Goal: Task Accomplishment & Management: Manage account settings

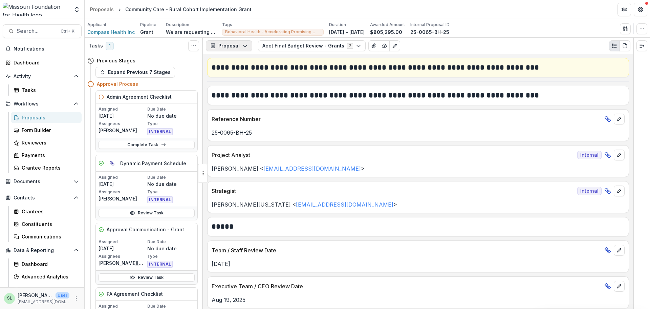
click at [241, 43] on button "Proposal" at bounding box center [229, 45] width 46 height 11
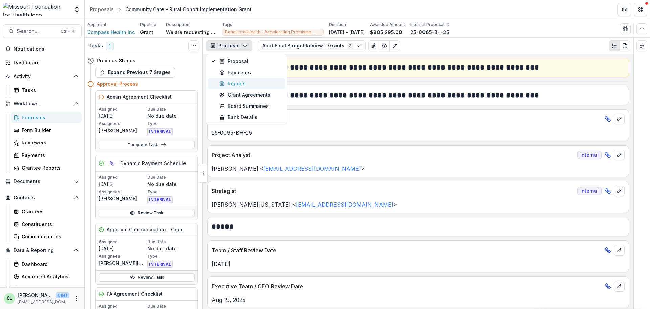
click at [234, 80] on div "Reports" at bounding box center [250, 83] width 62 height 7
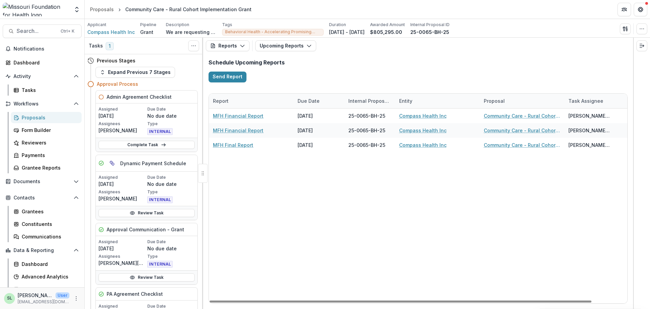
drag, startPoint x: 439, startPoint y: 305, endPoint x: 554, endPoint y: 309, distance: 115.6
click at [554, 308] on html "Skip to content Aggregate Analysis Foundations MFH Workflow Sandbox Missouri Fo…" at bounding box center [325, 154] width 650 height 309
click at [245, 46] on button "Reports" at bounding box center [228, 45] width 44 height 11
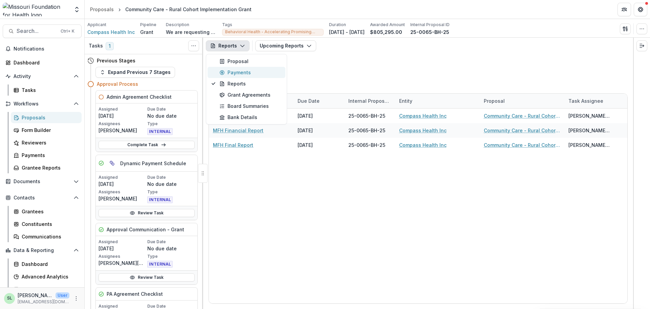
click at [224, 69] on div "Payments" at bounding box center [250, 72] width 62 height 7
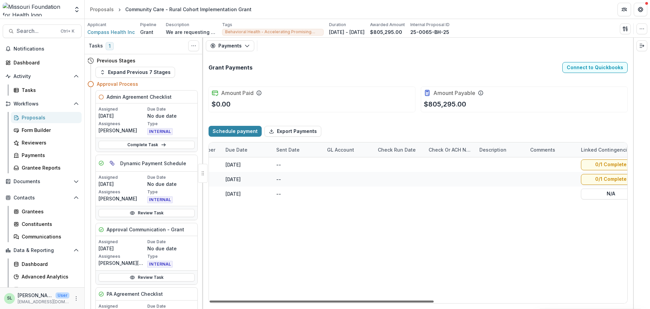
scroll to position [0, 360]
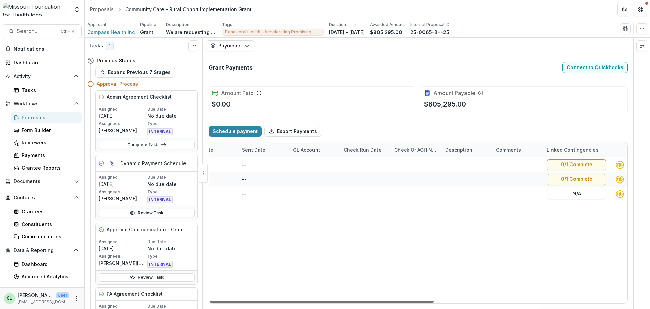
drag, startPoint x: 385, startPoint y: 301, endPoint x: 598, endPoint y: 306, distance: 212.7
click at [434, 302] on div at bounding box center [322, 301] width 224 height 2
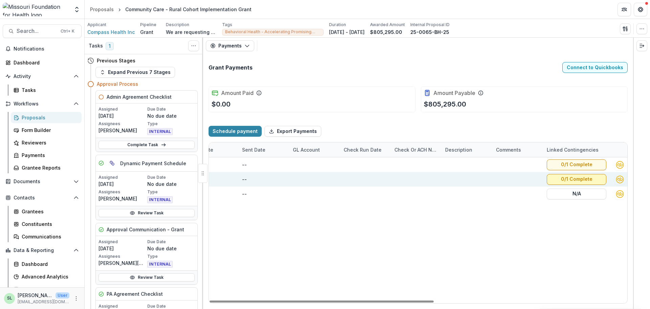
click at [586, 178] on button "0/1 Complete" at bounding box center [577, 179] width 60 height 11
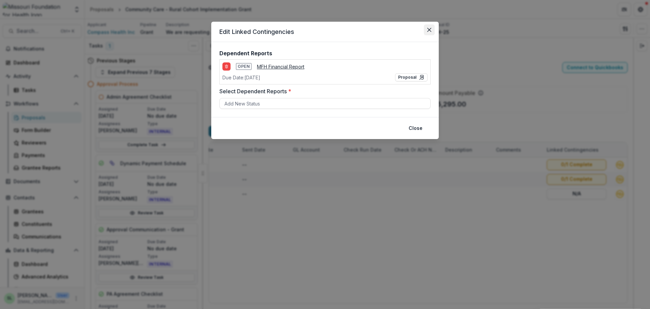
click at [429, 31] on icon "Close" at bounding box center [429, 30] width 4 height 4
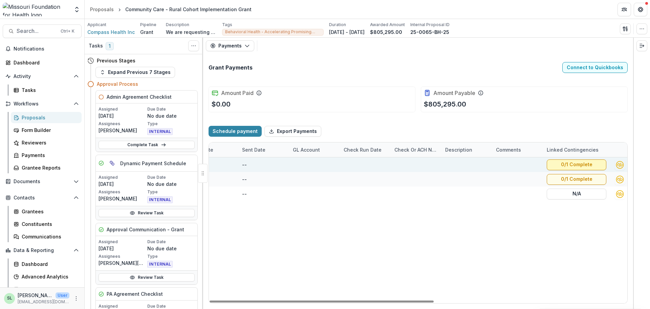
click at [569, 162] on button "0/1 Complete" at bounding box center [577, 164] width 60 height 11
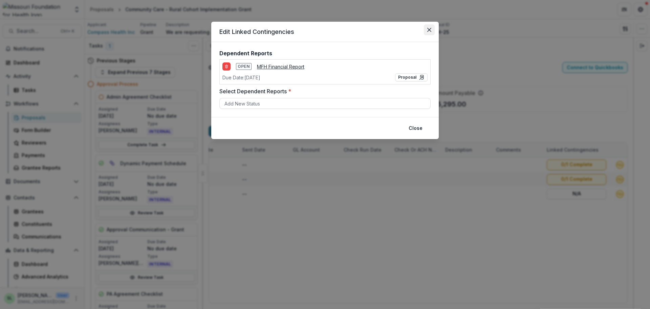
click at [432, 30] on button "Close" at bounding box center [429, 29] width 11 height 11
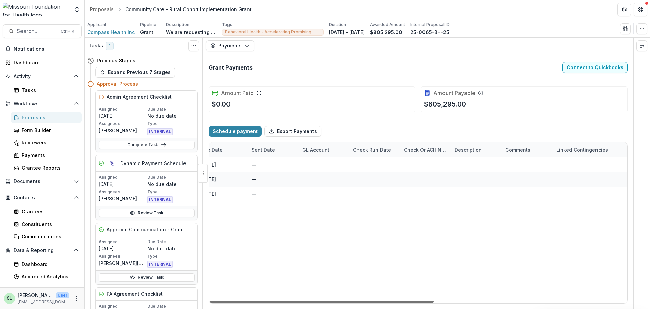
scroll to position [0, 0]
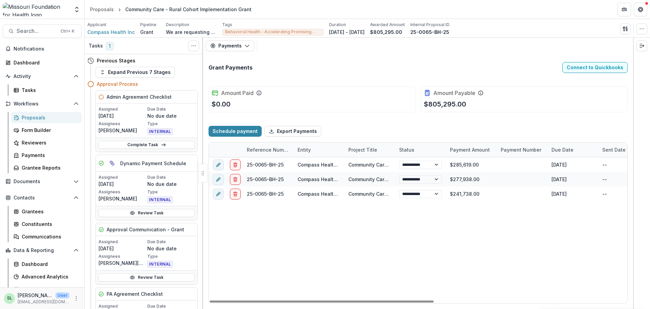
drag, startPoint x: 473, startPoint y: 302, endPoint x: 188, endPoint y: 292, distance: 285.0
click at [210, 300] on div at bounding box center [322, 301] width 224 height 2
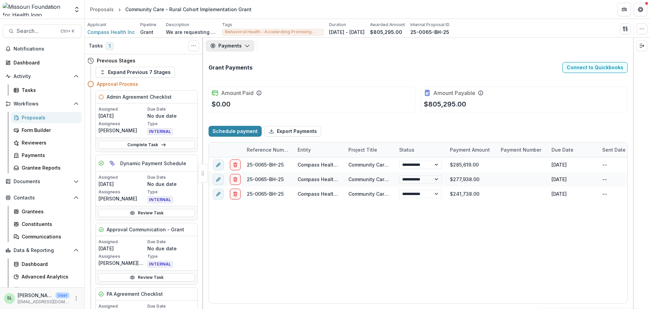
click at [242, 43] on button "Payments" at bounding box center [230, 45] width 48 height 11
click at [238, 61] on div "Proposal" at bounding box center [250, 61] width 62 height 7
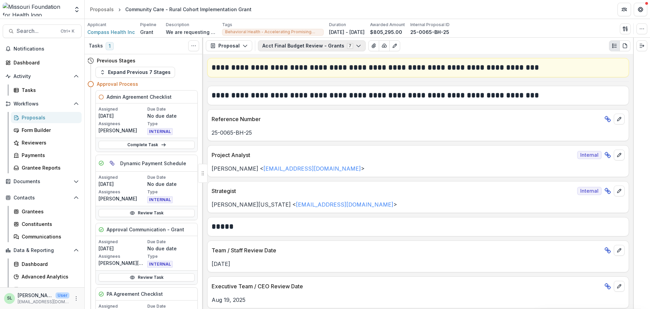
click at [317, 50] on button "Acct Final Budget Review - Grants 7" at bounding box center [312, 45] width 108 height 11
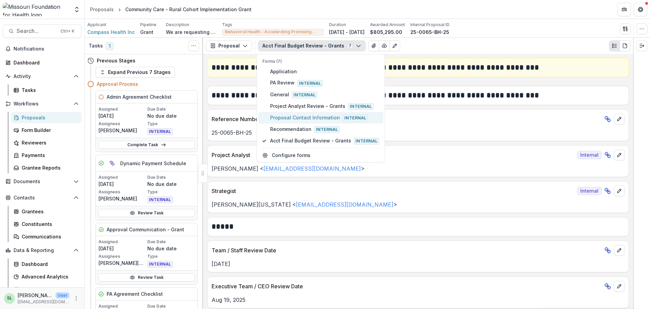
click at [318, 115] on span "Proposal Contact Information Internal" at bounding box center [324, 117] width 109 height 7
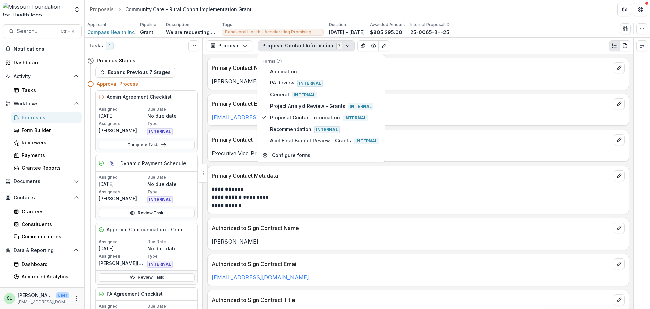
click at [472, 76] on div "Lauren Moyer" at bounding box center [418, 79] width 421 height 12
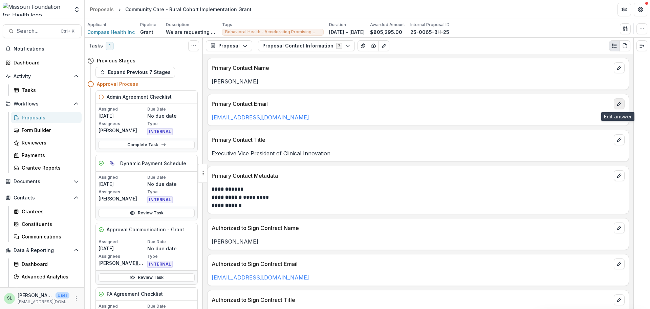
click at [617, 103] on icon "edit" at bounding box center [619, 103] width 5 height 5
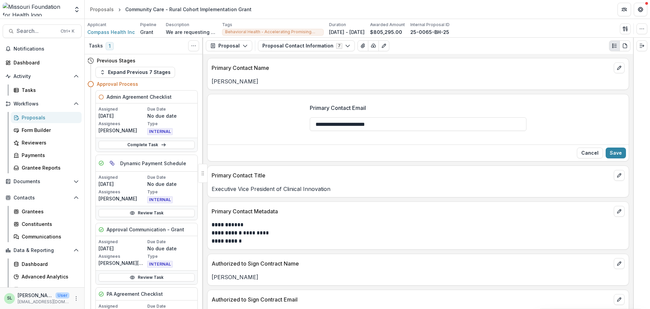
drag, startPoint x: 343, startPoint y: 124, endPoint x: 282, endPoint y: 121, distance: 60.7
click at [282, 121] on div "**********" at bounding box center [418, 119] width 421 height 43
type input "**********"
click at [621, 152] on button "Save" at bounding box center [616, 152] width 20 height 11
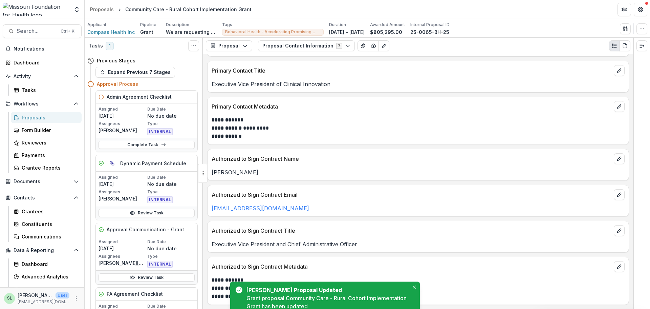
scroll to position [69, 0]
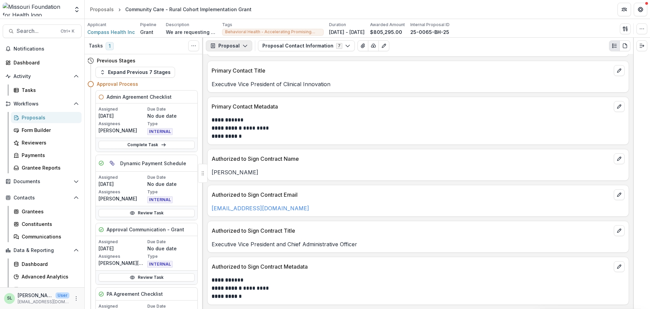
click at [244, 50] on button "Proposal" at bounding box center [229, 45] width 46 height 11
click at [234, 73] on div "Payments" at bounding box center [250, 72] width 62 height 7
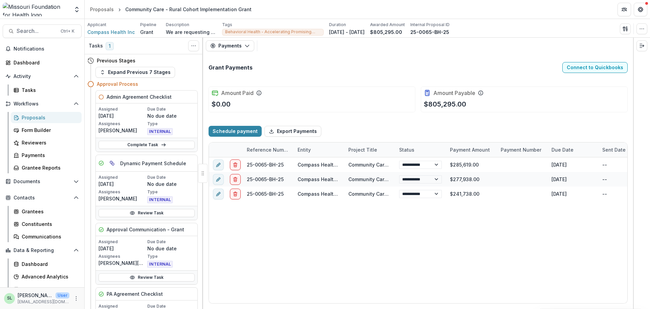
click at [227, 52] on div "Payments Proposal Payments Reports Grant Agreements Board Summaries Bank Details" at bounding box center [418, 46] width 430 height 16
click at [133, 145] on link "Complete Task" at bounding box center [147, 145] width 96 height 8
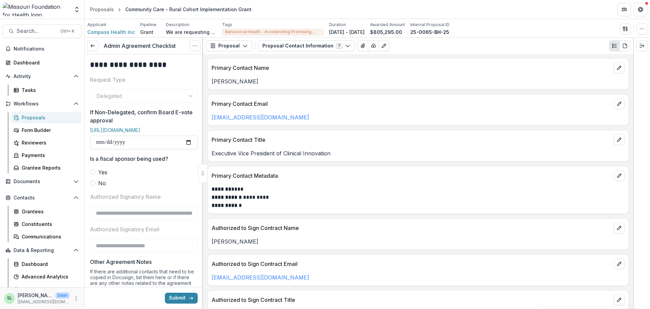
click at [93, 187] on label "No" at bounding box center [144, 183] width 108 height 8
click at [91, 47] on icon at bounding box center [92, 45] width 5 height 5
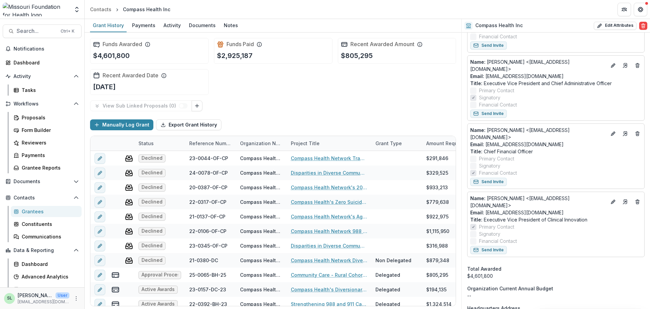
scroll to position [339, 0]
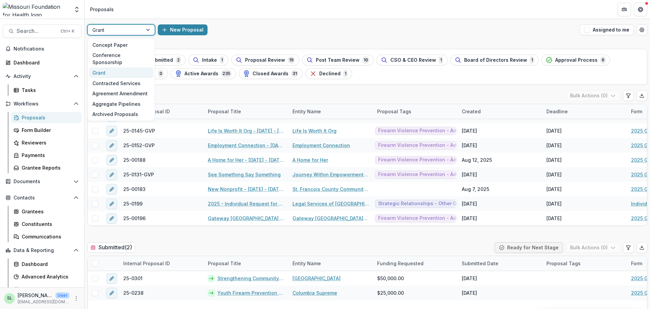
click at [117, 26] on div at bounding box center [114, 30] width 45 height 8
click at [116, 57] on div "Conference Sponsorship" at bounding box center [121, 59] width 64 height 18
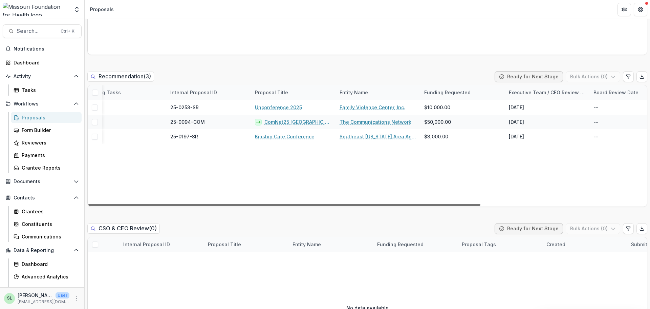
scroll to position [0, 132]
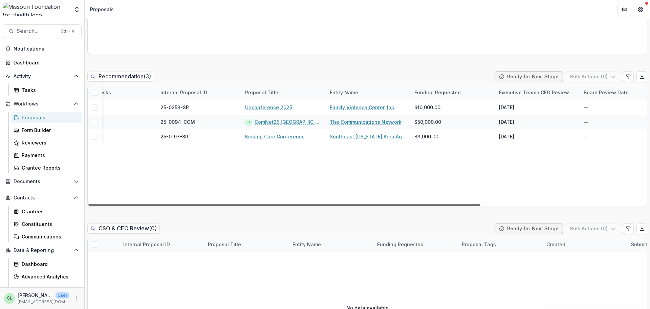
drag, startPoint x: 382, startPoint y: 204, endPoint x: 475, endPoint y: 211, distance: 92.8
click at [475, 206] on div at bounding box center [284, 205] width 392 height 2
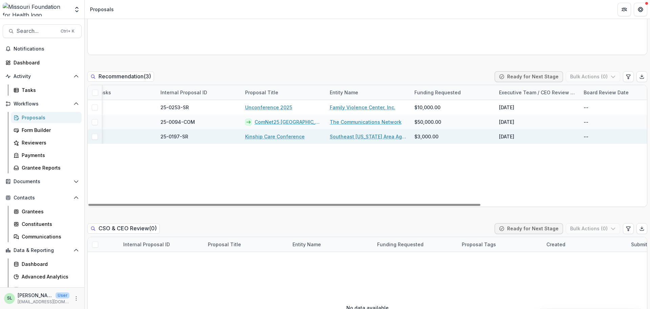
click at [286, 138] on link "Kinship Care Conference" at bounding box center [275, 136] width 60 height 7
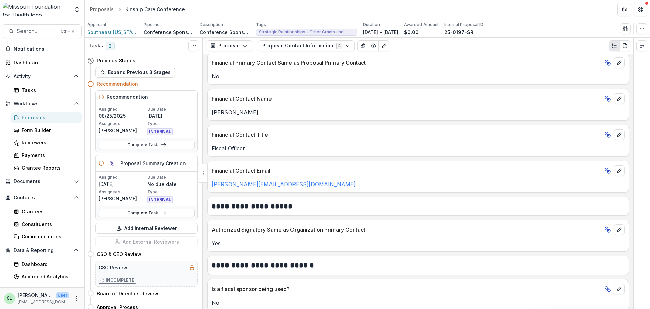
scroll to position [464, 0]
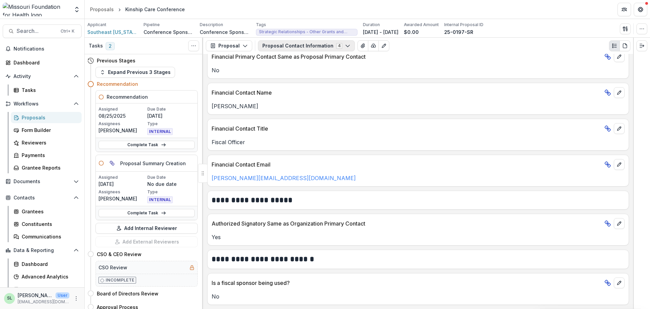
click at [345, 45] on icon "button" at bounding box center [347, 45] width 5 height 5
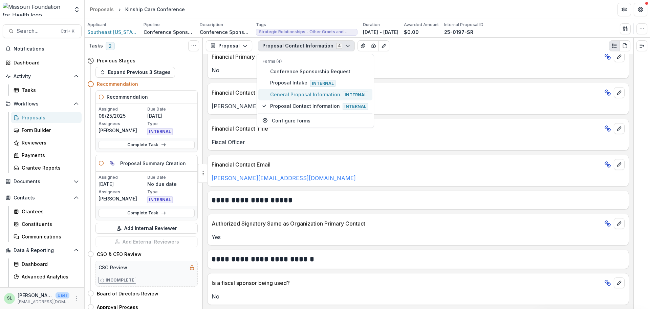
click at [320, 93] on span "General Proposal Information Internal" at bounding box center [319, 94] width 98 height 7
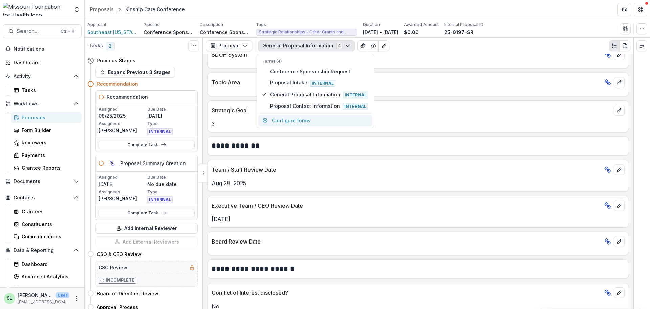
scroll to position [751, 0]
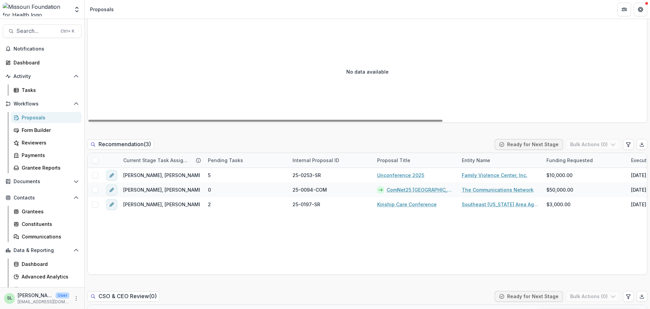
scroll to position [373, 0]
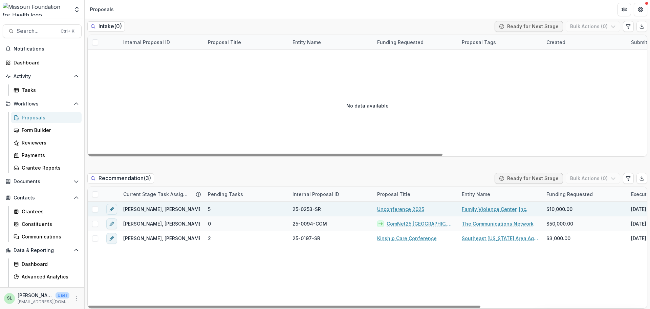
click at [399, 209] on link "Unconference 2025" at bounding box center [400, 208] width 47 height 7
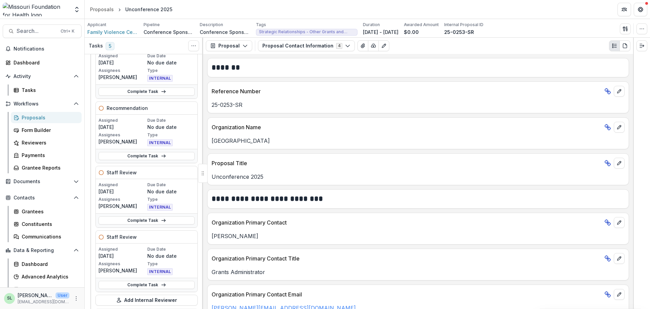
scroll to position [135, 0]
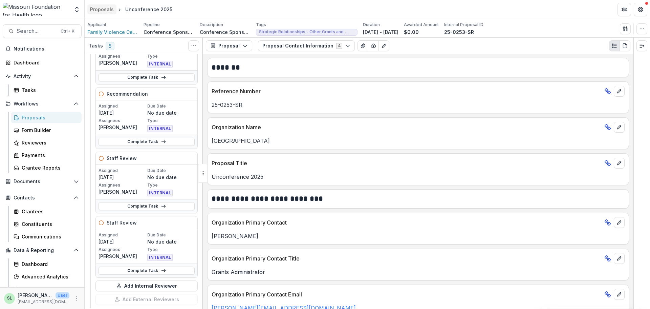
click at [102, 10] on div "Proposals" at bounding box center [102, 9] width 24 height 7
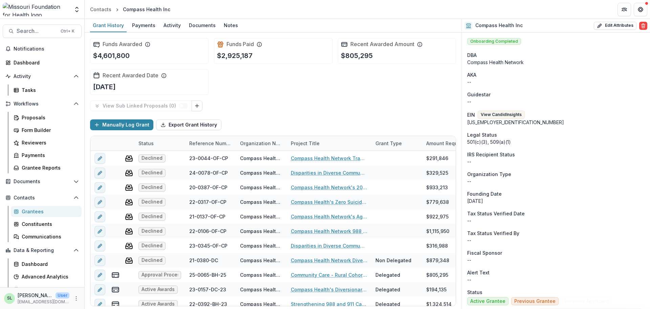
scroll to position [339, 0]
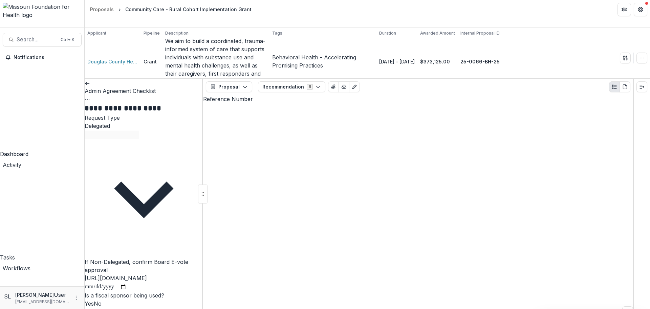
scroll to position [34, 0]
click at [98, 300] on label "No" at bounding box center [98, 303] width 8 height 7
click at [289, 81] on button "Recommendation 6" at bounding box center [291, 86] width 67 height 11
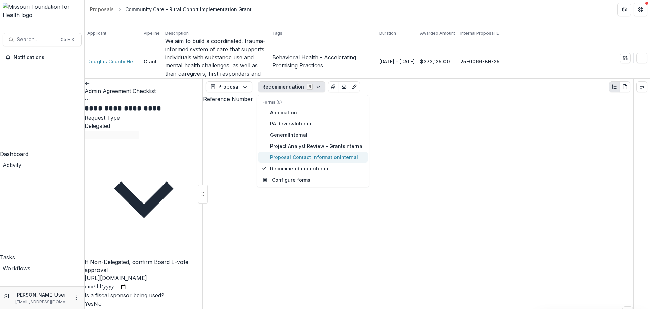
click at [291, 151] on button "Proposal Contact Information Internal" at bounding box center [312, 156] width 109 height 11
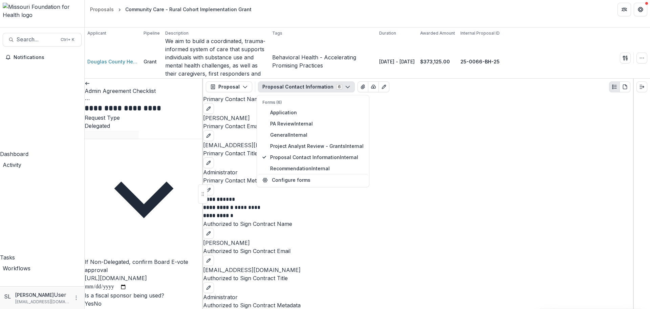
click at [342, 195] on p "******* ****" at bounding box center [408, 199] width 411 height 8
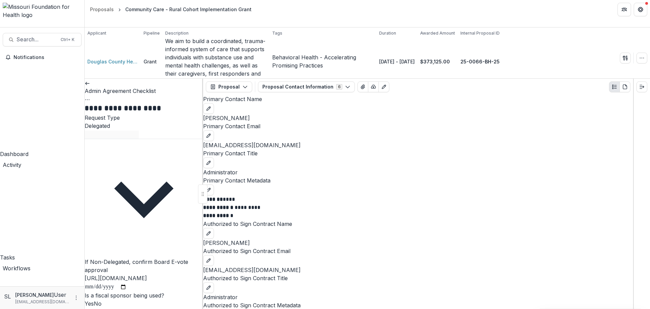
drag, startPoint x: 186, startPoint y: 46, endPoint x: 189, endPoint y: 46, distance: 3.4
click at [186, 79] on div "Admin Agreement Checklist View task Cancel Task" at bounding box center [144, 91] width 119 height 24
click at [90, 95] on button "Options" at bounding box center [87, 99] width 5 height 8
click at [89, 99] on circle "Options" at bounding box center [89, 99] width 0 height 0
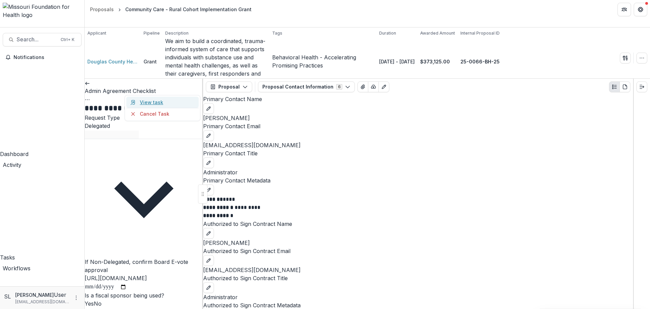
click at [155, 97] on link "View task" at bounding box center [162, 102] width 72 height 11
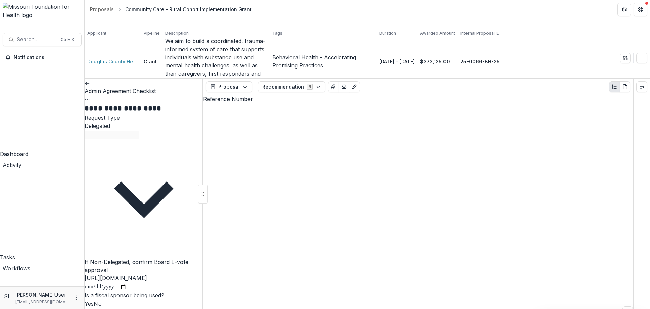
click at [114, 58] on span "Douglas County Health Department" at bounding box center [112, 61] width 51 height 7
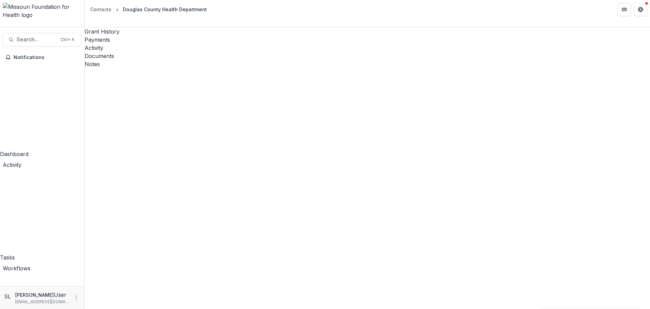
scroll to position [373, 0]
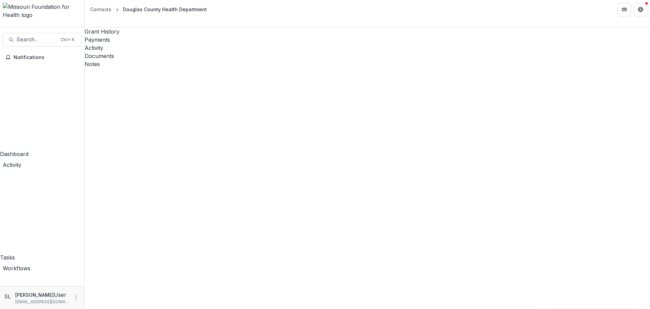
scroll to position [203, 0]
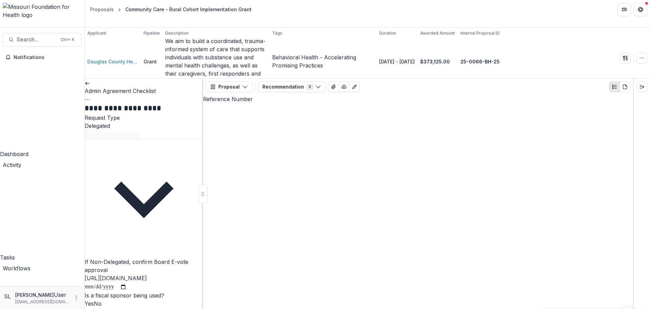
click at [90, 95] on button "Options" at bounding box center [87, 99] width 5 height 8
click at [306, 81] on button "Recommendation 6" at bounding box center [291, 86] width 67 height 11
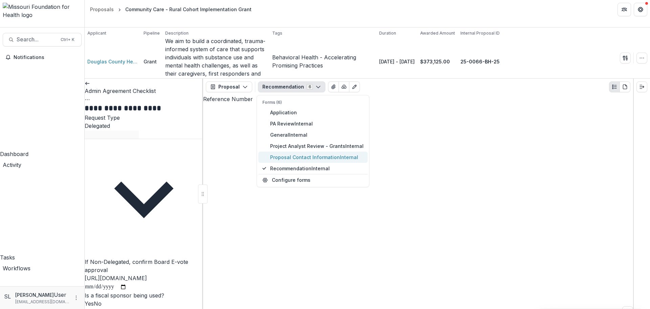
click at [287, 153] on span "Proposal Contact Information Internal" at bounding box center [316, 156] width 93 height 7
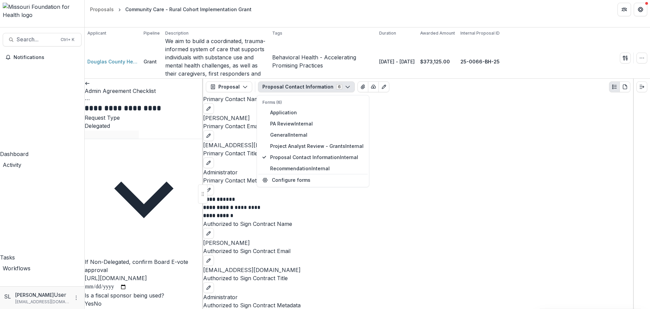
click at [412, 209] on p "**********" at bounding box center [408, 211] width 411 height 16
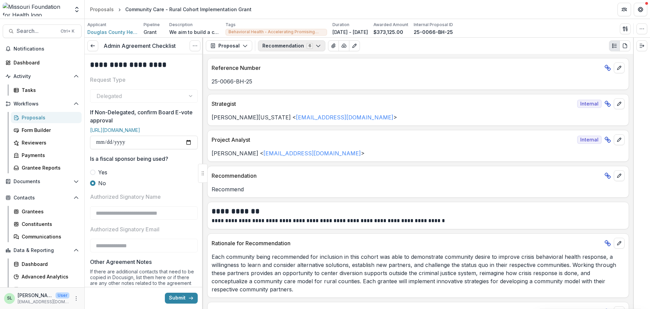
click at [292, 44] on button "Recommendation 6" at bounding box center [291, 45] width 67 height 11
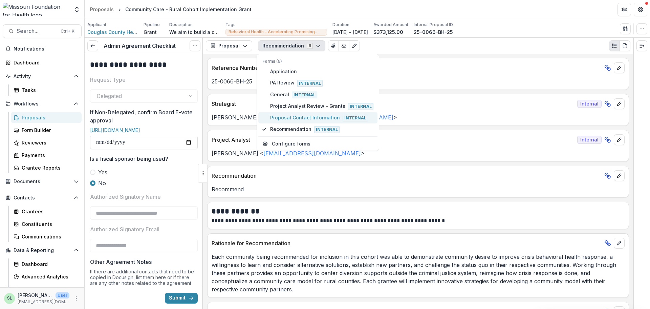
click at [290, 117] on span "Proposal Contact Information Internal" at bounding box center [321, 117] width 103 height 7
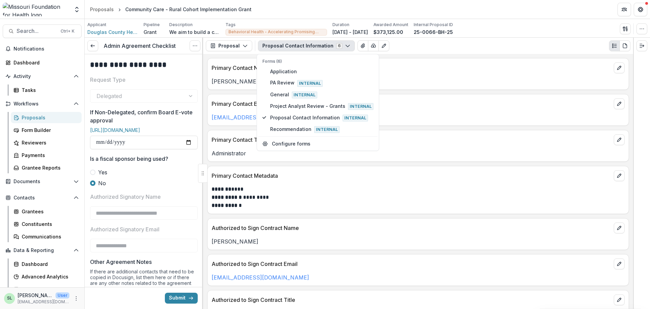
click at [276, 239] on p "[PERSON_NAME]" at bounding box center [418, 241] width 413 height 8
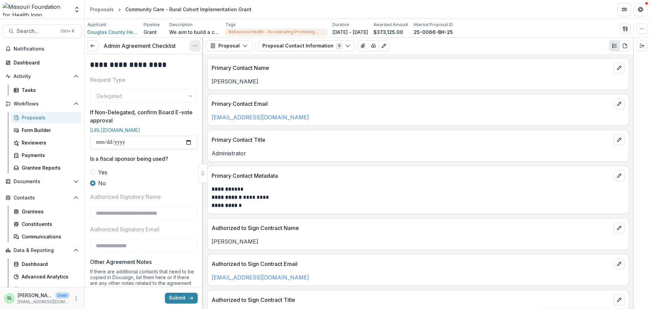
click at [191, 48] on button "Options" at bounding box center [195, 45] width 11 height 11
click at [163, 61] on link "View task" at bounding box center [162, 61] width 72 height 11
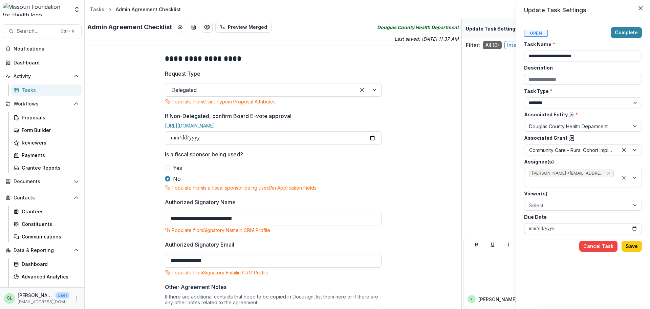
click at [282, 220] on div "**********" at bounding box center [325, 154] width 650 height 309
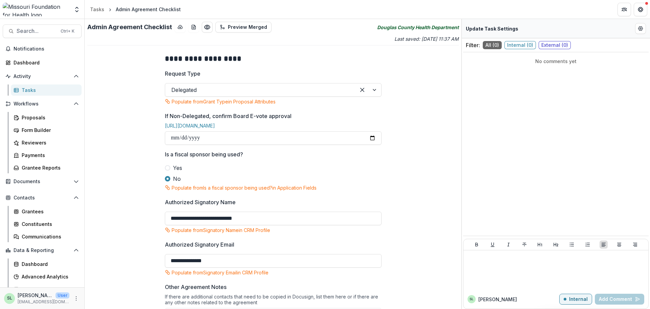
drag, startPoint x: 273, startPoint y: 221, endPoint x: 127, endPoint y: 207, distance: 146.6
click at [127, 207] on div "**********" at bounding box center [273, 279] width 372 height 463
type input "**********"
drag, startPoint x: 187, startPoint y: 259, endPoint x: 310, endPoint y: 239, distance: 124.5
click at [188, 259] on input "**********" at bounding box center [273, 261] width 217 height 14
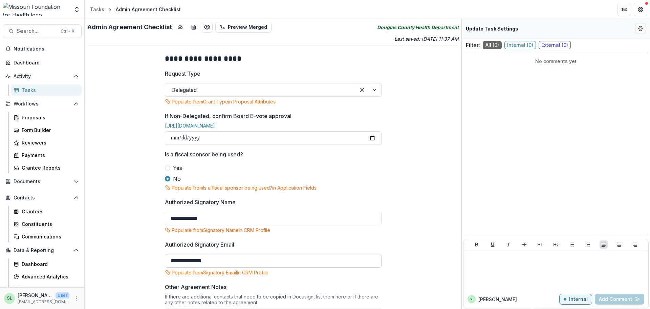
click at [186, 262] on input "**********" at bounding box center [273, 261] width 217 height 14
type input "**********"
click at [445, 127] on div "**********" at bounding box center [273, 279] width 372 height 463
click at [445, 133] on div "**********" at bounding box center [273, 279] width 372 height 463
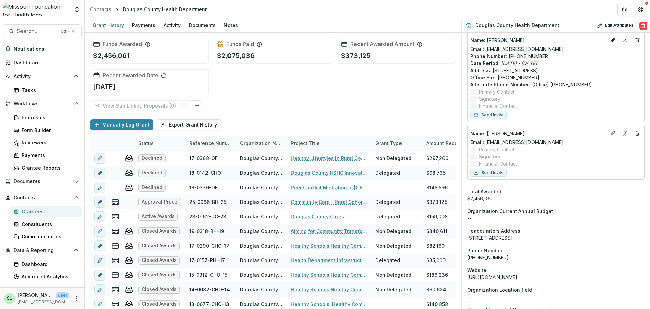
scroll to position [237, 0]
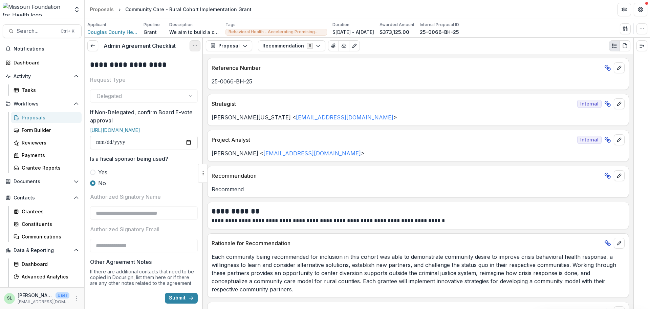
click at [197, 46] on circle "Options" at bounding box center [197, 46] width 0 height 0
click at [308, 77] on div "25-0066-BH-25" at bounding box center [418, 79] width 421 height 12
click at [87, 48] on div "Admin Agreement Checklist View task Cancel Task" at bounding box center [144, 46] width 119 height 17
click at [93, 42] on link at bounding box center [92, 45] width 11 height 11
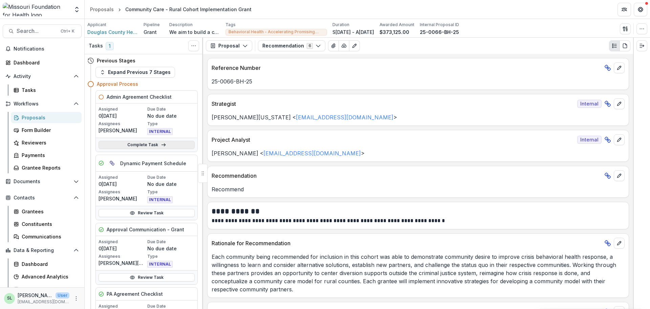
click at [152, 142] on link "Complete Task" at bounding box center [147, 145] width 96 height 8
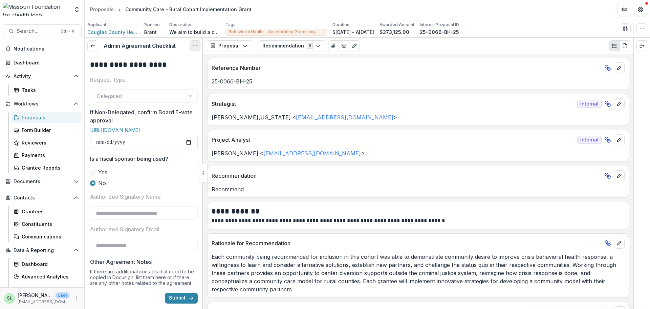
click at [194, 47] on icon "Options" at bounding box center [194, 45] width 5 height 5
click at [157, 75] on button "Cancel Task" at bounding box center [162, 75] width 72 height 11
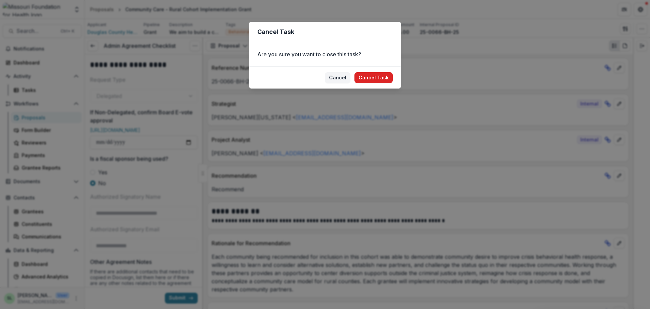
click at [379, 78] on button "Cancel Task" at bounding box center [374, 77] width 38 height 11
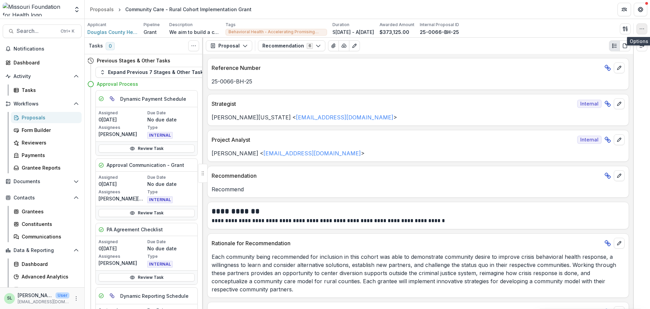
click at [641, 30] on icon "button" at bounding box center [641, 28] width 5 height 5
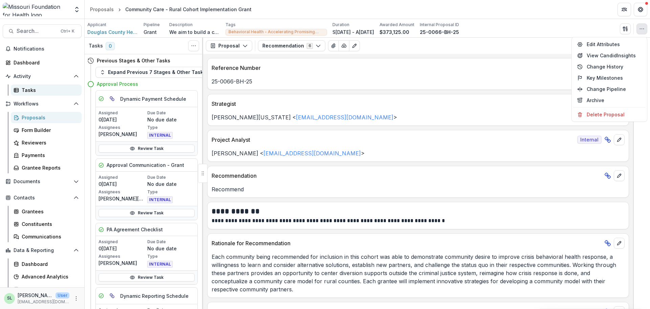
click at [22, 87] on div "Tasks" at bounding box center [49, 89] width 55 height 7
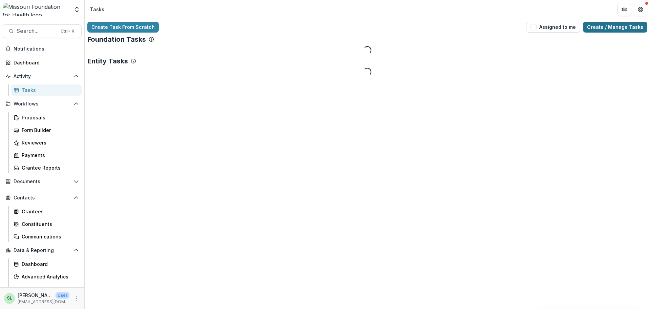
click at [634, 23] on link "Create / Manage Tasks" at bounding box center [615, 27] width 64 height 11
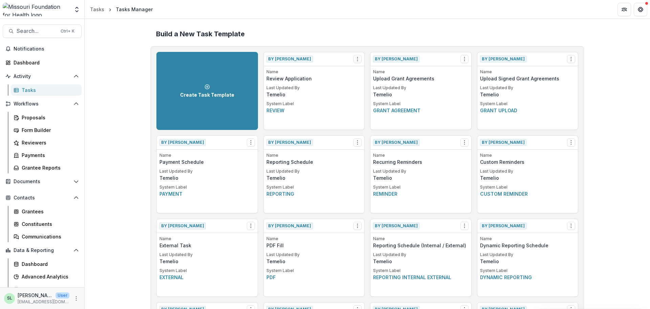
scroll to position [1097, 0]
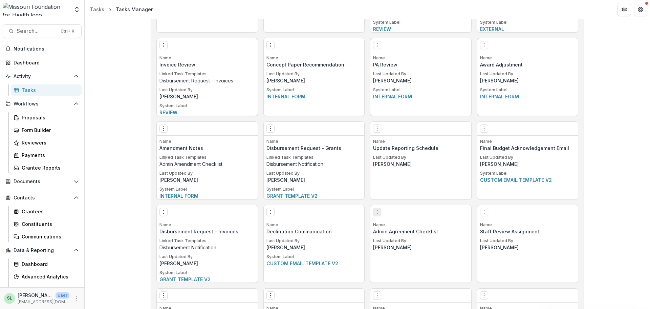
click at [380, 214] on button "Options" at bounding box center [377, 212] width 8 height 8
click at [398, 247] on link "Create Task From Template" at bounding box center [415, 247] width 83 height 11
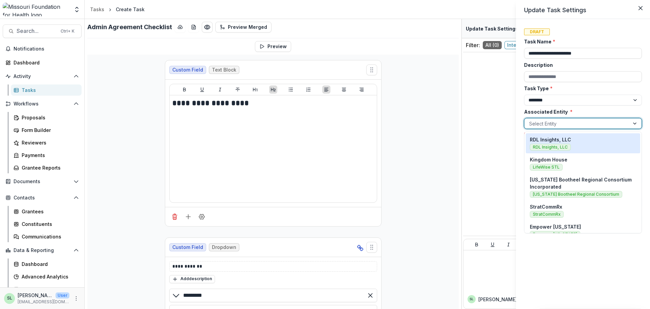
click at [576, 123] on div at bounding box center [577, 123] width 96 height 8
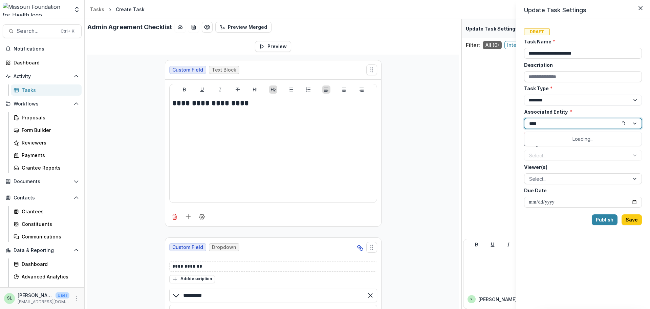
type input "*****"
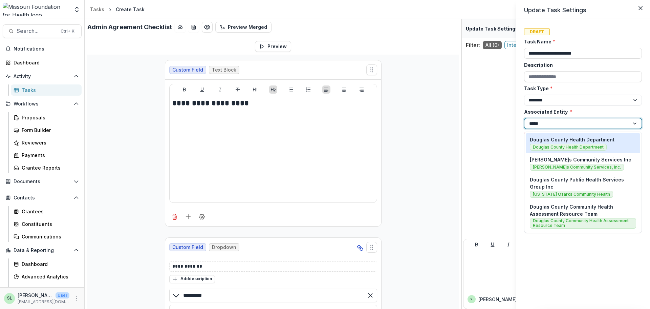
click at [570, 143] on div "Douglas County Health Department Douglas County Health Department" at bounding box center [583, 143] width 106 height 15
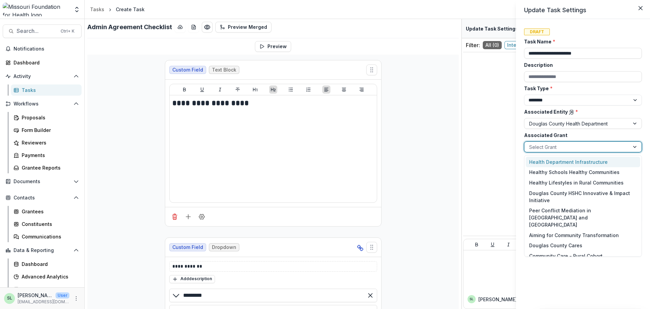
click at [555, 149] on div at bounding box center [577, 147] width 96 height 8
click at [559, 250] on div "Community Care - Rural Cohort Implementation Grant" at bounding box center [583, 259] width 114 height 18
click at [565, 168] on div at bounding box center [577, 170] width 96 height 8
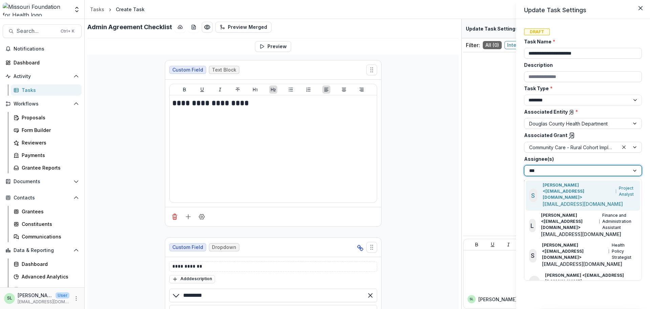
type input "****"
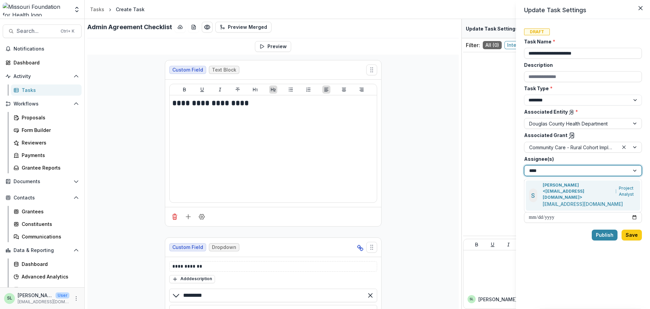
click at [575, 200] on p "[EMAIL_ADDRESS][DOMAIN_NAME]" at bounding box center [583, 203] width 80 height 7
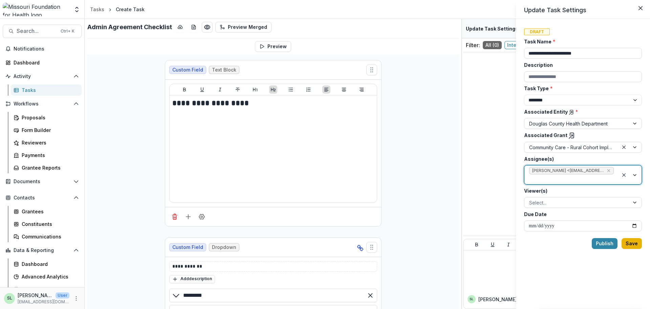
click at [631, 244] on button "Save" at bounding box center [632, 243] width 20 height 11
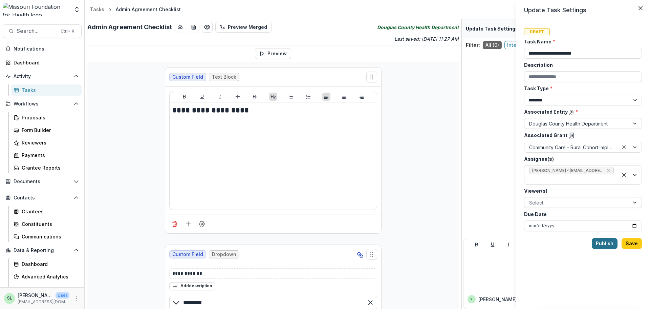
click at [598, 246] on button "Publish" at bounding box center [605, 243] width 26 height 11
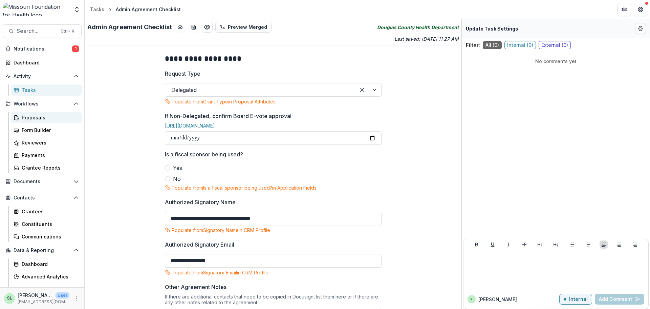
click at [37, 116] on div "Proposals" at bounding box center [49, 117] width 55 height 7
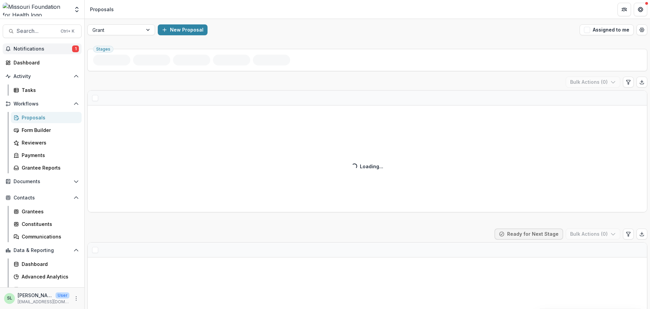
click at [46, 49] on span "Notifications" at bounding box center [43, 49] width 59 height 6
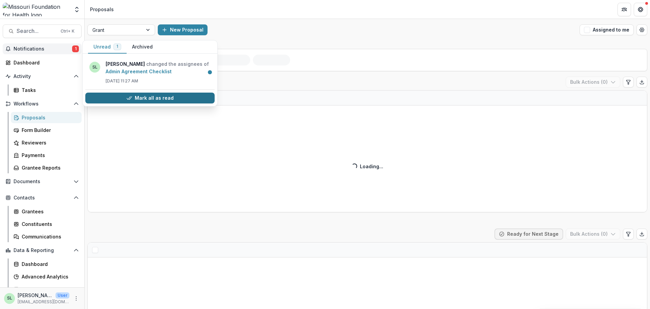
click at [144, 102] on button "Mark all as read" at bounding box center [149, 97] width 129 height 11
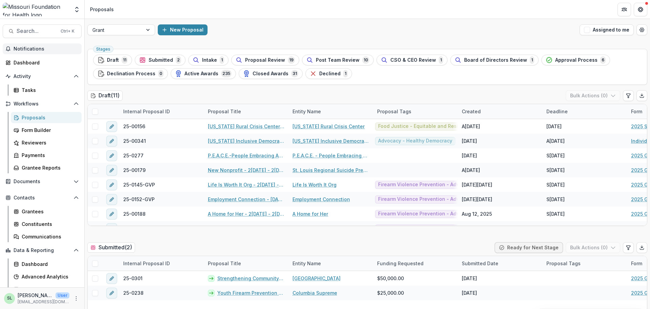
click at [37, 118] on div "Proposals" at bounding box center [49, 117] width 55 height 7
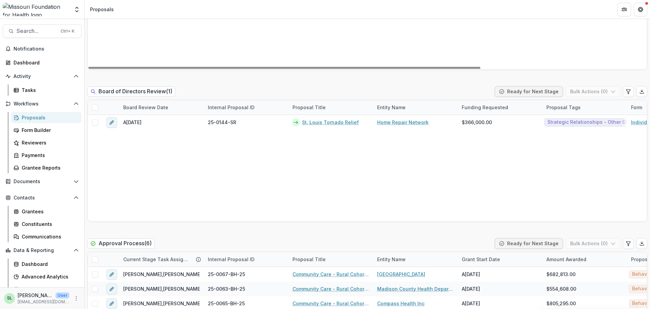
scroll to position [948, 0]
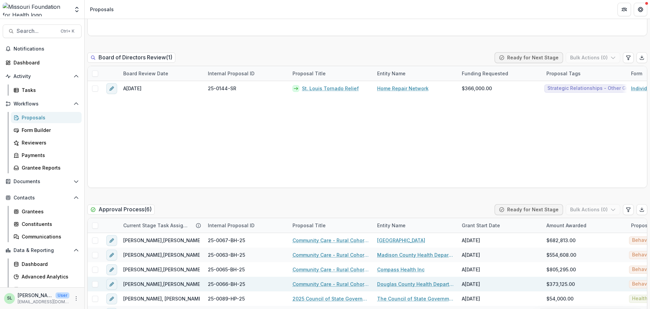
click at [334, 286] on link "Community Care - Rural Cohort Implementation Grant" at bounding box center [331, 283] width 77 height 7
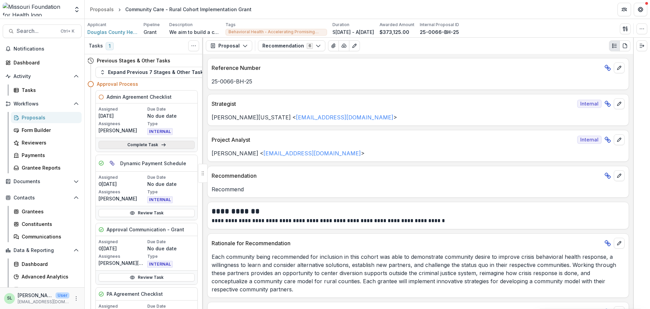
click at [126, 148] on link "Complete Task" at bounding box center [147, 145] width 96 height 8
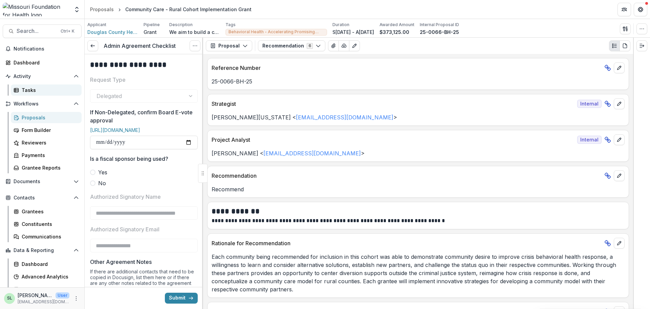
click at [23, 89] on div "Tasks" at bounding box center [49, 89] width 55 height 7
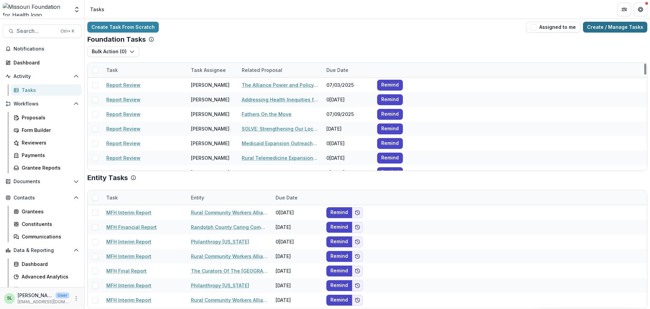
click at [594, 26] on link "Create / Manage Tasks" at bounding box center [615, 27] width 64 height 11
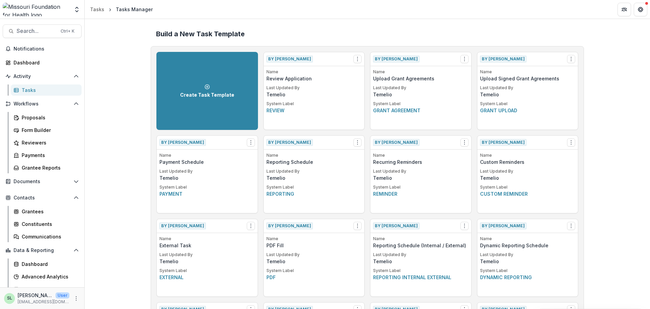
scroll to position [1164, 0]
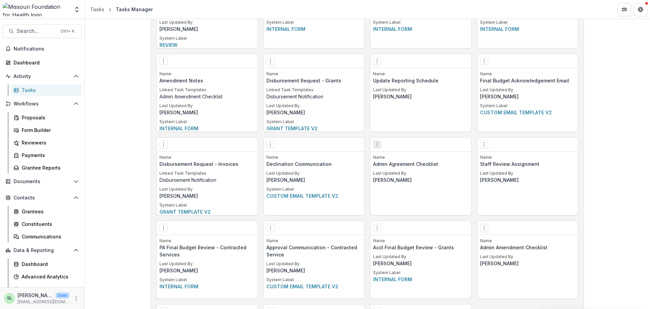
click at [375, 143] on icon "Options" at bounding box center [377, 144] width 5 height 5
click at [417, 140] on div "Edit Make a Copy Create Task From Template Delete Task" at bounding box center [421, 145] width 101 height 14
click at [29, 118] on div "Proposals" at bounding box center [49, 117] width 55 height 7
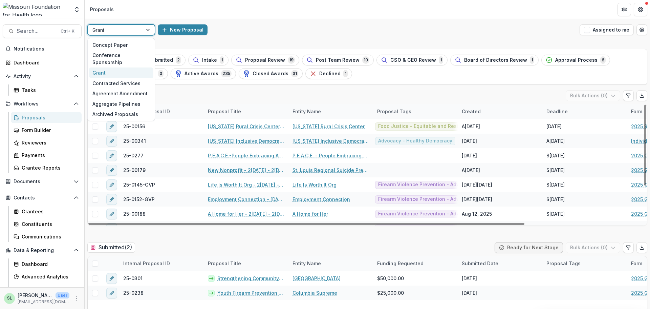
click at [134, 34] on div at bounding box center [114, 30] width 45 height 8
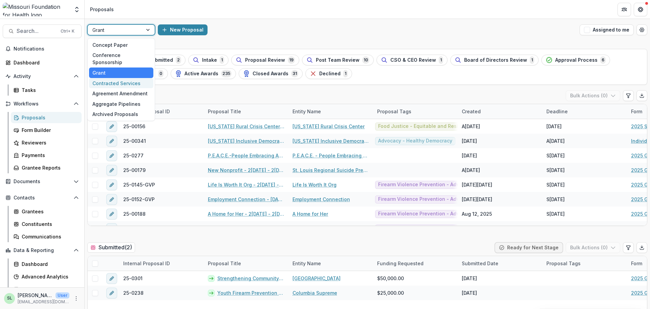
click at [127, 78] on div "Contracted Services" at bounding box center [121, 83] width 64 height 10
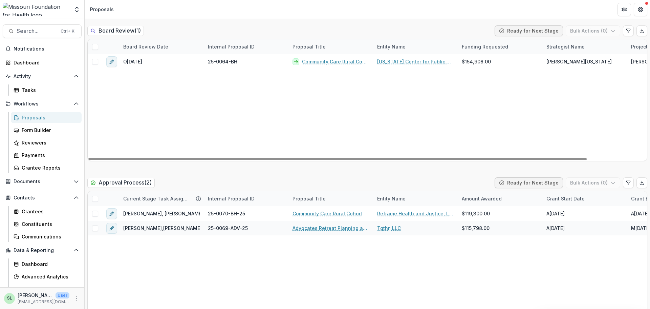
scroll to position [982, 0]
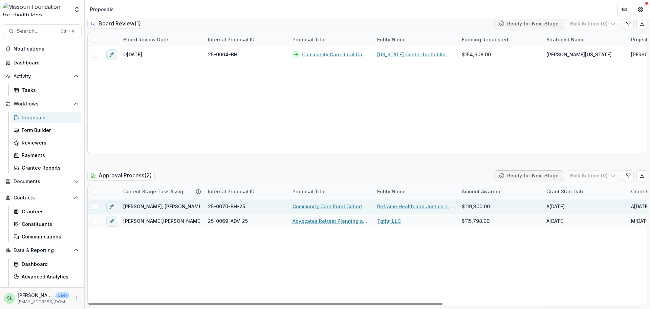
click at [343, 205] on link "Community Care Rural Cohort" at bounding box center [328, 206] width 70 height 7
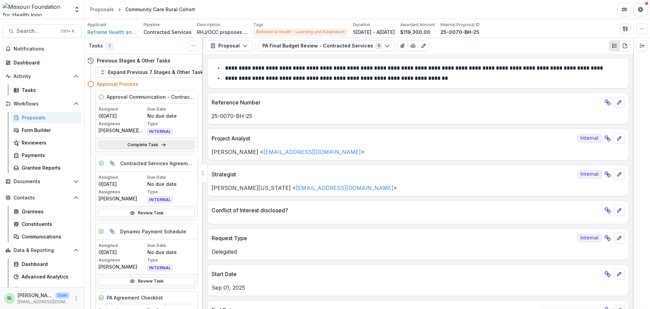
click at [144, 148] on link "Complete Task" at bounding box center [147, 145] width 96 height 8
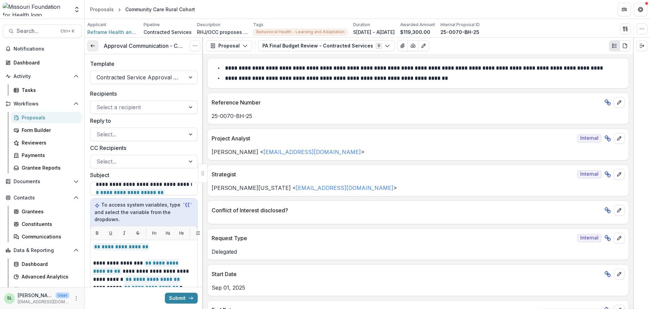
click at [93, 47] on icon at bounding box center [92, 45] width 5 height 5
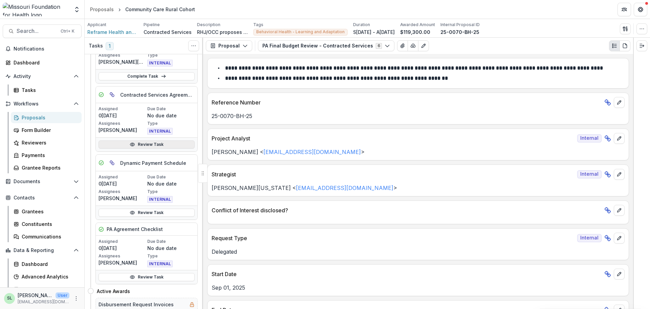
scroll to position [68, 0]
click at [141, 151] on div "Review Task" at bounding box center [147, 145] width 102 height 14
click at [142, 145] on link "Review Task" at bounding box center [147, 145] width 96 height 8
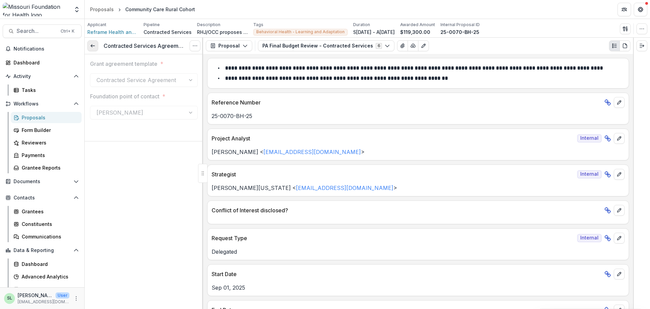
click at [91, 44] on icon at bounding box center [92, 45] width 5 height 5
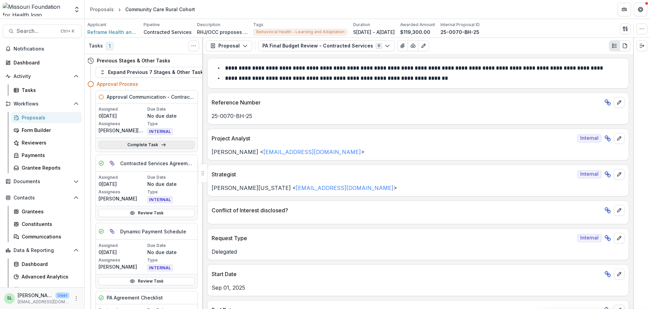
click at [161, 146] on icon at bounding box center [163, 144] width 5 height 5
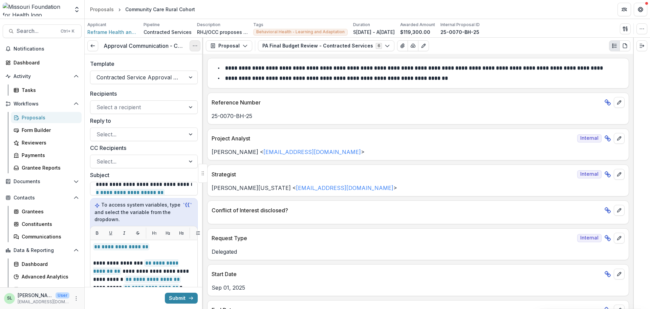
click at [195, 46] on icon "Options" at bounding box center [194, 45] width 5 height 5
click at [195, 46] on circle "Options" at bounding box center [195, 46] width 0 height 0
click at [91, 41] on link at bounding box center [92, 45] width 11 height 11
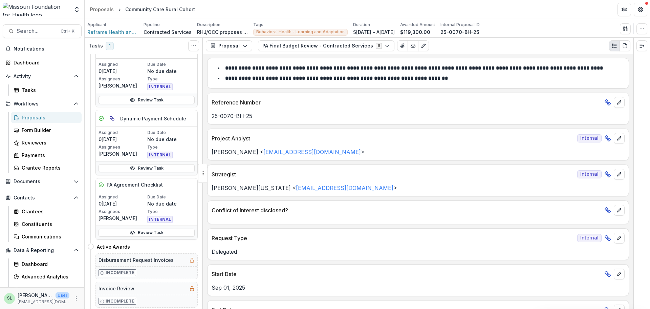
scroll to position [135, 0]
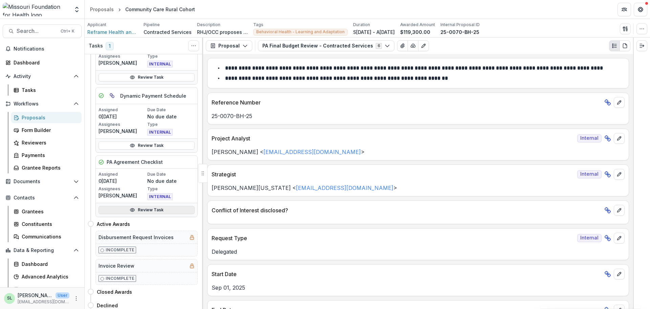
click at [138, 208] on link "Review Task" at bounding box center [147, 210] width 96 height 8
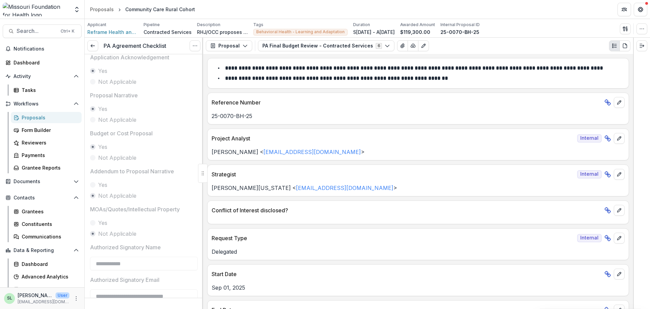
scroll to position [42, 0]
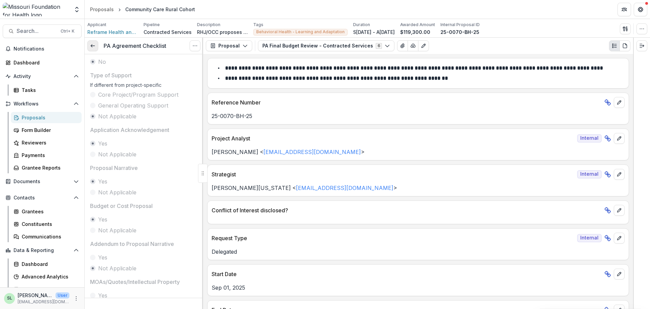
click at [92, 45] on icon at bounding box center [92, 45] width 5 height 5
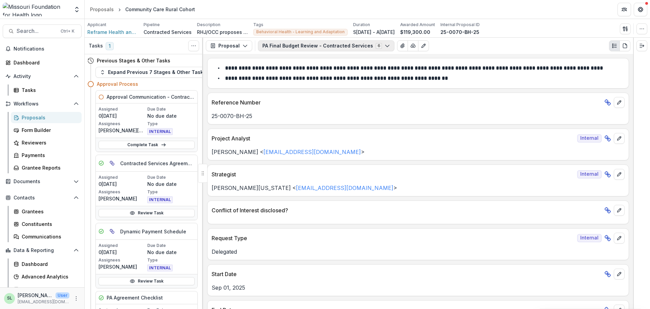
click at [364, 42] on button "PA Final Budget Review - Contracted Services 6" at bounding box center [326, 45] width 136 height 11
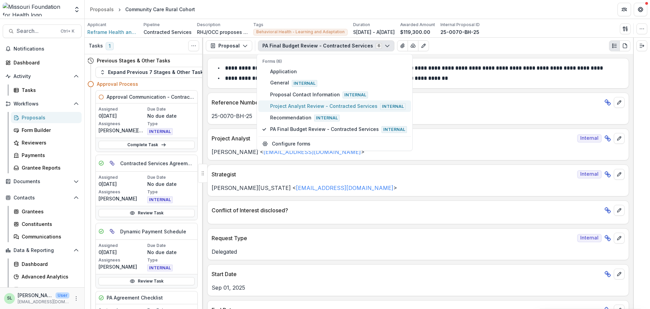
click at [301, 109] on span "Project Analyst Review - Contracted Services Internal" at bounding box center [338, 105] width 137 height 7
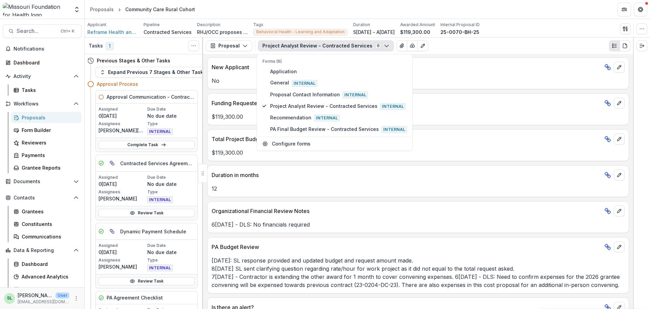
scroll to position [260, 0]
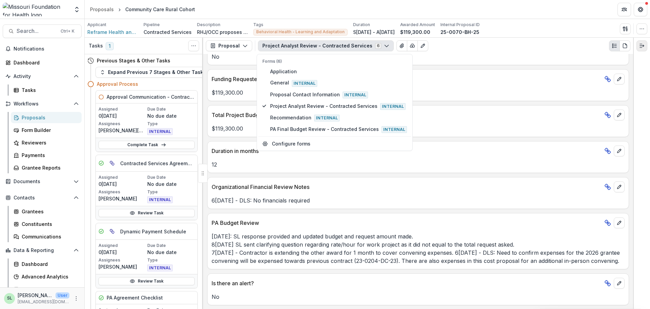
click at [642, 44] on line "Expand right" at bounding box center [641, 44] width 2 height 0
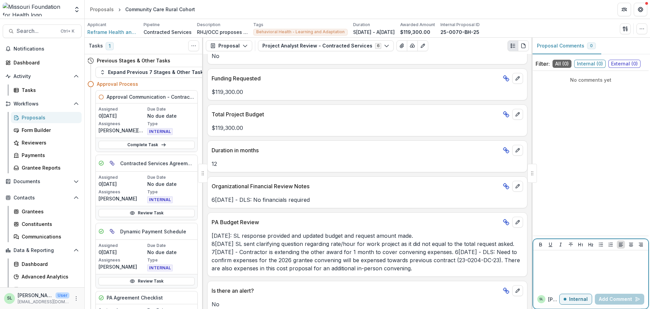
drag, startPoint x: 557, startPoint y: 265, endPoint x: 552, endPoint y: 264, distance: 5.8
click at [557, 265] on div at bounding box center [591, 270] width 110 height 34
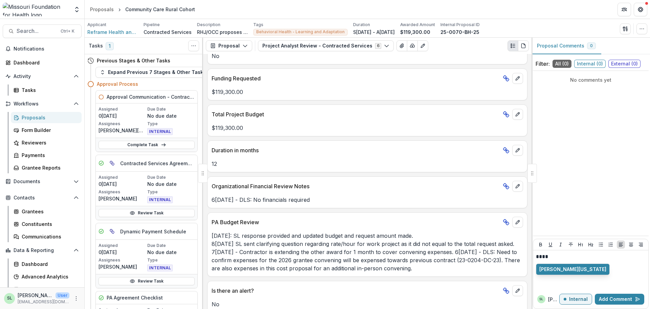
click at [552, 264] on button "[PERSON_NAME][US_STATE]" at bounding box center [572, 268] width 73 height 11
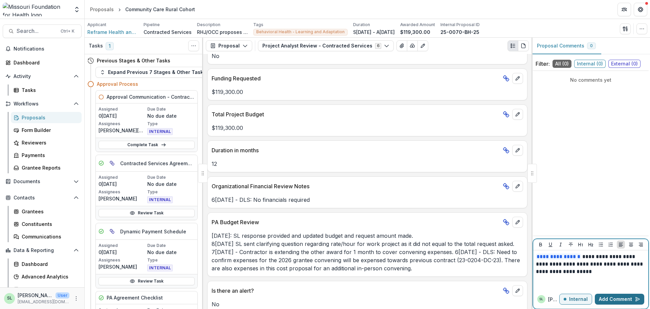
click at [625, 299] on button "Add Comment" at bounding box center [619, 298] width 49 height 11
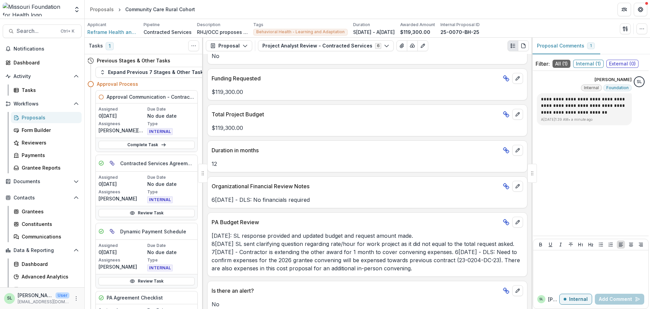
click at [533, 175] on div at bounding box center [532, 173] width 9 height 19
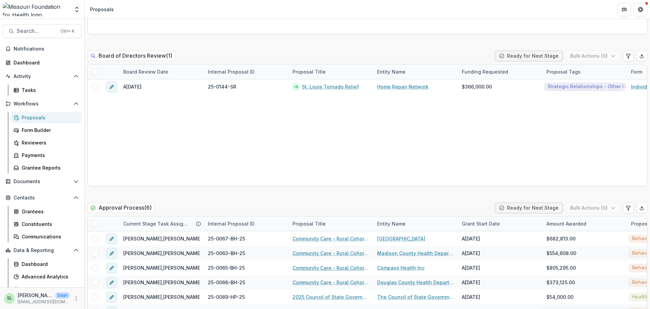
scroll to position [979, 0]
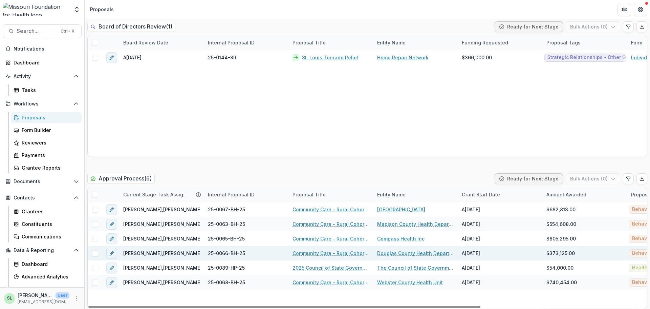
click at [342, 251] on link "Community Care - Rural Cohort Implementation Grant" at bounding box center [331, 252] width 77 height 7
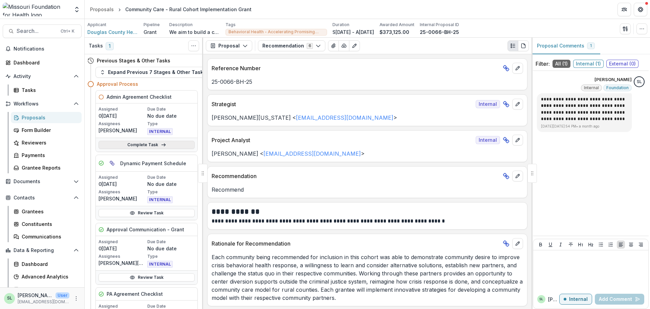
click at [153, 147] on link "Complete Task" at bounding box center [147, 145] width 96 height 8
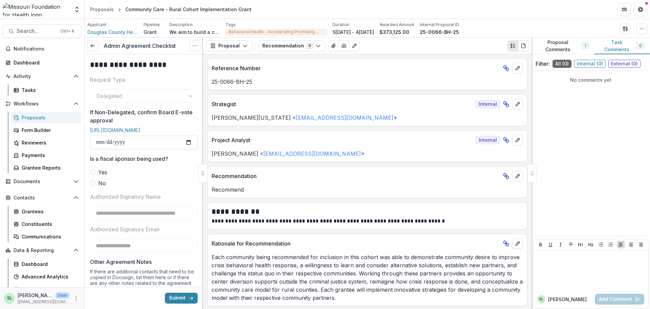
scroll to position [34, 0]
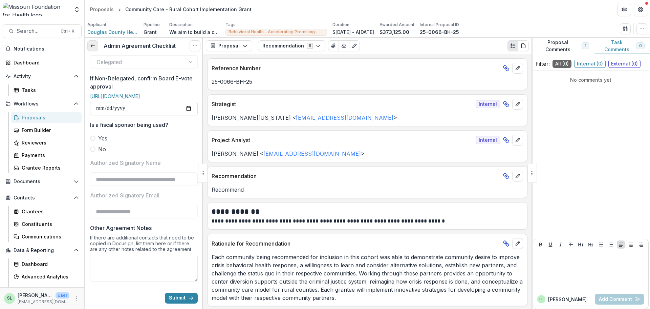
click at [96, 46] on link at bounding box center [92, 45] width 11 height 11
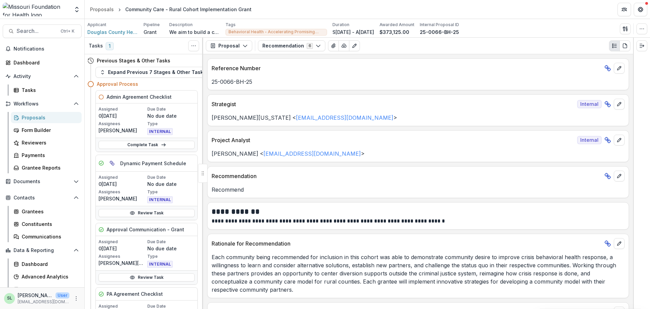
drag, startPoint x: 226, startPoint y: 48, endPoint x: 232, endPoint y: 65, distance: 18.5
click at [226, 48] on button "Proposal" at bounding box center [229, 45] width 46 height 11
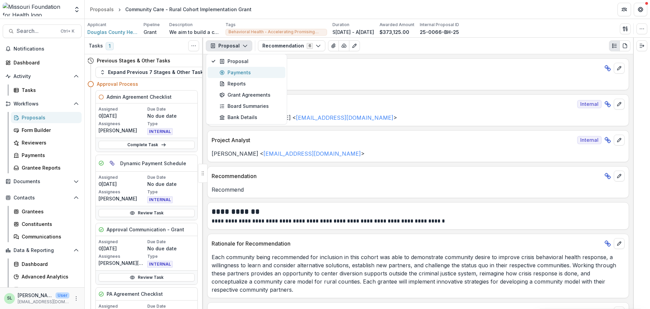
click at [236, 70] on div "Payments" at bounding box center [250, 72] width 62 height 7
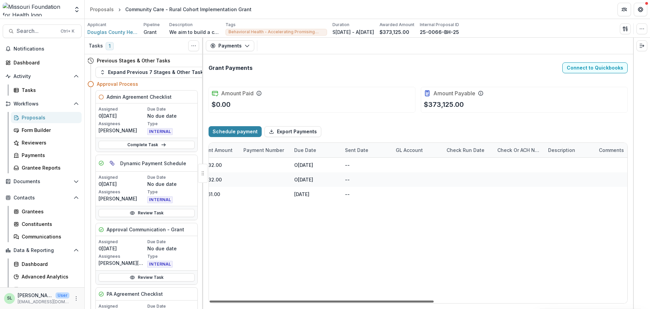
scroll to position [0, 360]
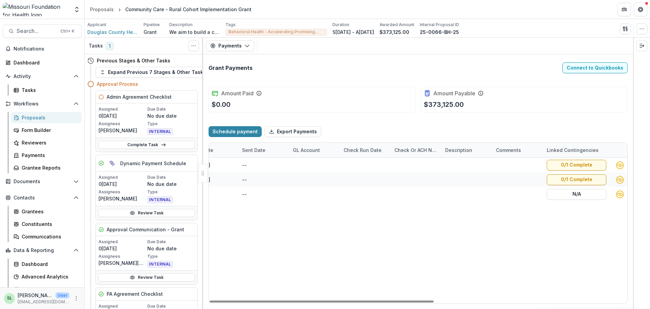
drag, startPoint x: 366, startPoint y: 302, endPoint x: 630, endPoint y: 307, distance: 264.5
click at [434, 302] on div at bounding box center [322, 301] width 224 height 2
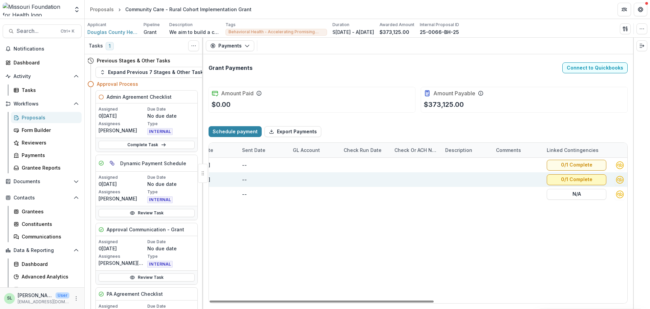
click at [563, 174] on button "0/1 Complete" at bounding box center [577, 179] width 60 height 11
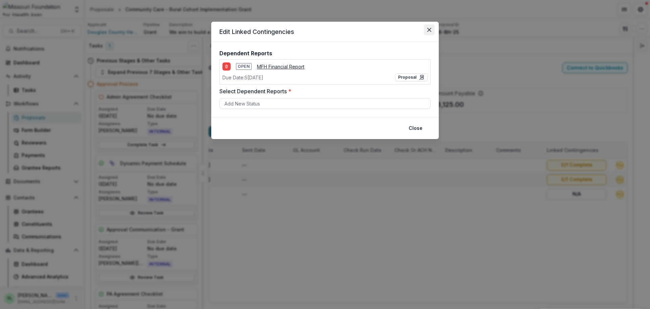
click at [429, 29] on icon "Close" at bounding box center [429, 30] width 4 height 4
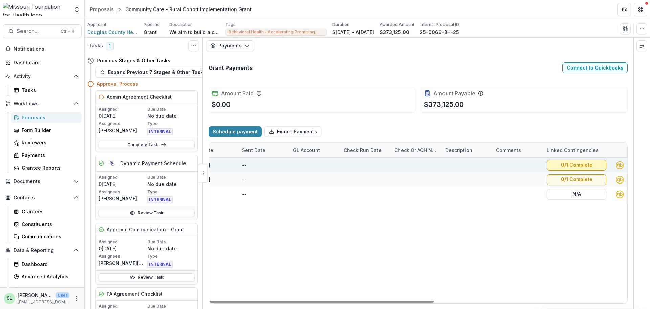
click at [568, 168] on button "0/1 Complete" at bounding box center [577, 165] width 60 height 11
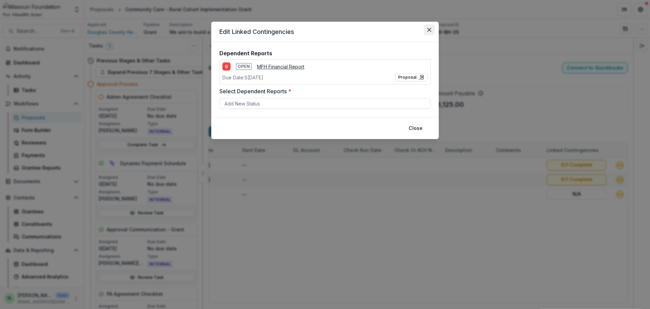
click at [427, 32] on button "Close" at bounding box center [429, 29] width 11 height 11
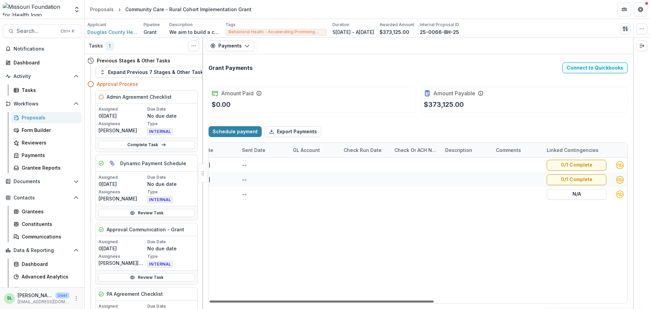
scroll to position [0, 0]
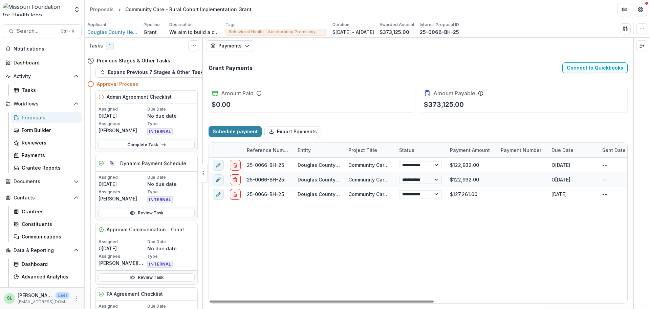
drag, startPoint x: 425, startPoint y: 301, endPoint x: 172, endPoint y: 297, distance: 253.4
click at [210, 300] on div at bounding box center [322, 301] width 224 height 2
click at [250, 48] on button "Payments" at bounding box center [230, 45] width 48 height 11
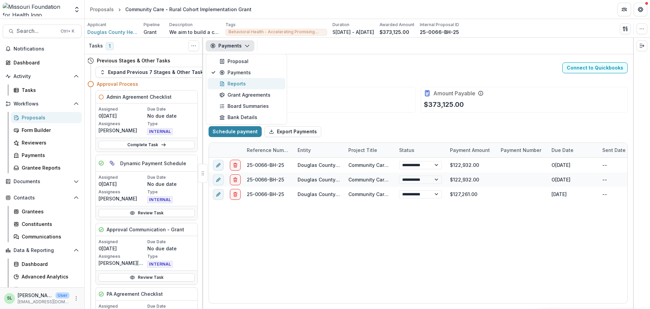
click at [245, 81] on div "Reports" at bounding box center [250, 83] width 62 height 7
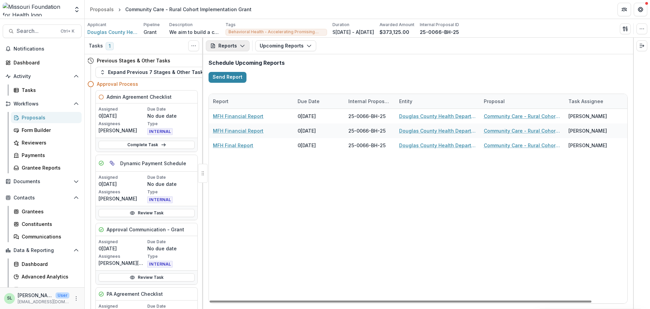
click at [229, 48] on button "Reports" at bounding box center [228, 45] width 44 height 11
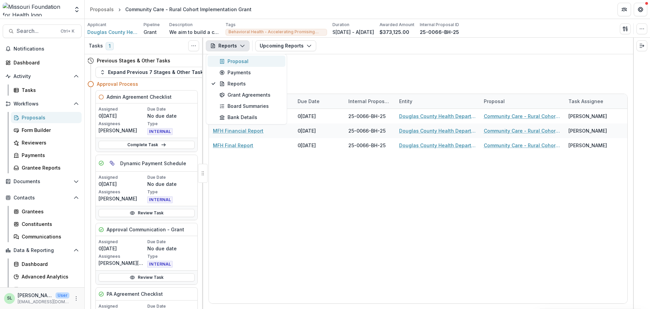
click at [231, 65] on button "Proposal" at bounding box center [247, 61] width 78 height 11
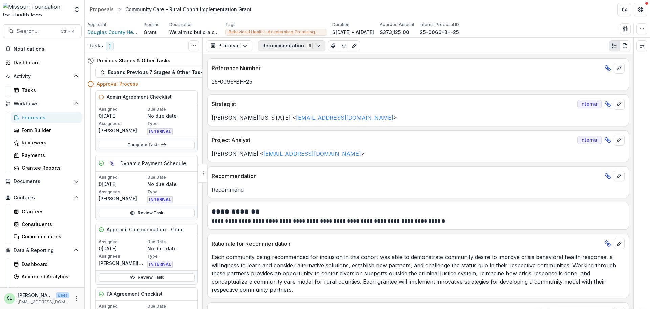
click at [280, 44] on button "Recommendation 6" at bounding box center [291, 45] width 67 height 11
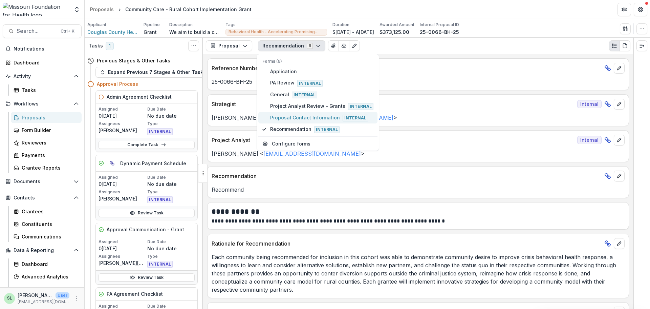
click at [284, 115] on span "Proposal Contact Information Internal" at bounding box center [321, 117] width 103 height 7
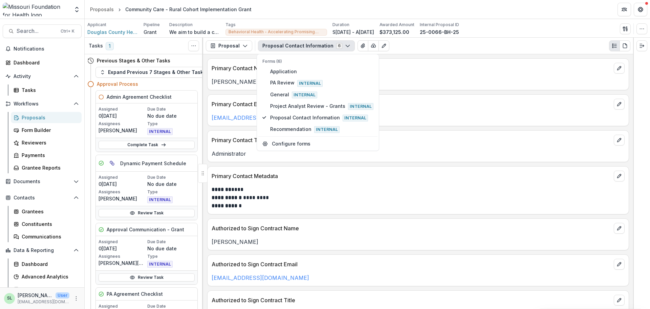
click at [513, 111] on div "valerier@dchd.org" at bounding box center [418, 115] width 421 height 12
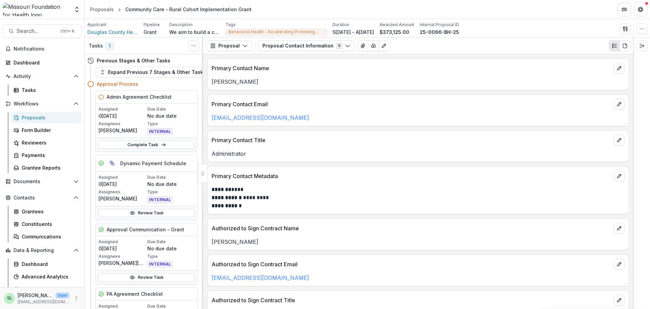
click at [28, 118] on div "Proposals" at bounding box center [49, 117] width 55 height 7
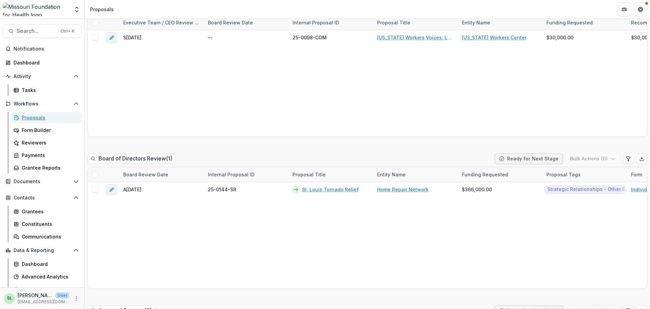
scroll to position [847, 0]
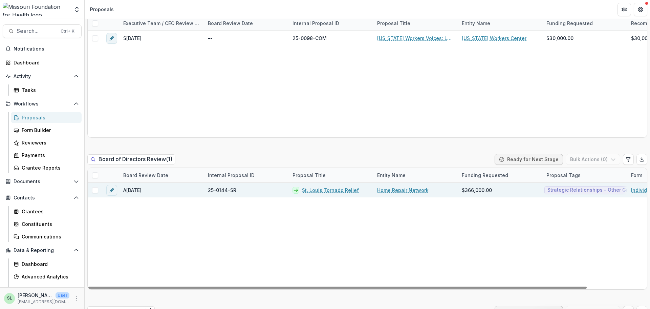
click at [326, 190] on link "St. Louis Tornado Relief" at bounding box center [330, 189] width 57 height 7
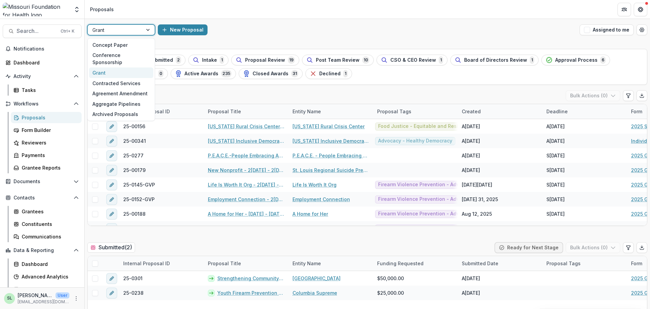
click at [132, 32] on div at bounding box center [114, 30] width 45 height 8
click at [129, 78] on div "Contracted Services" at bounding box center [121, 83] width 64 height 10
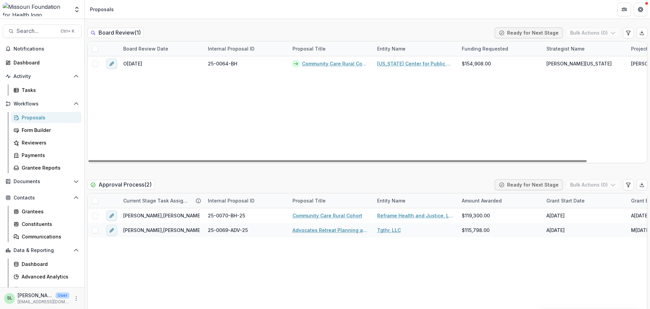
scroll to position [1016, 0]
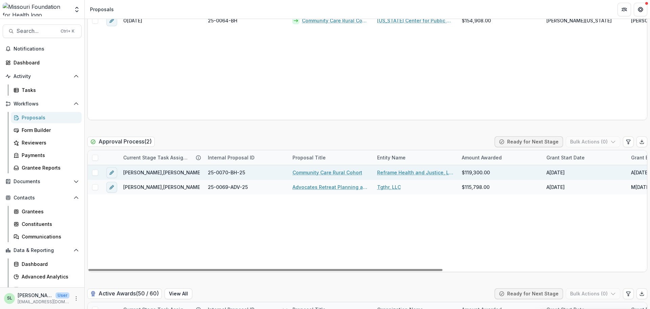
click at [321, 173] on link "Community Care Rural Cohort" at bounding box center [328, 172] width 70 height 7
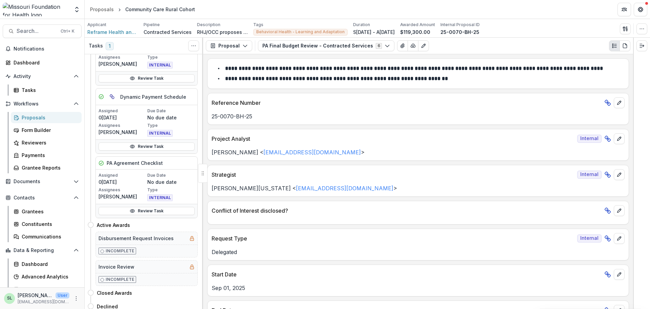
scroll to position [135, 0]
click at [244, 46] on icon "button" at bounding box center [244, 45] width 5 height 5
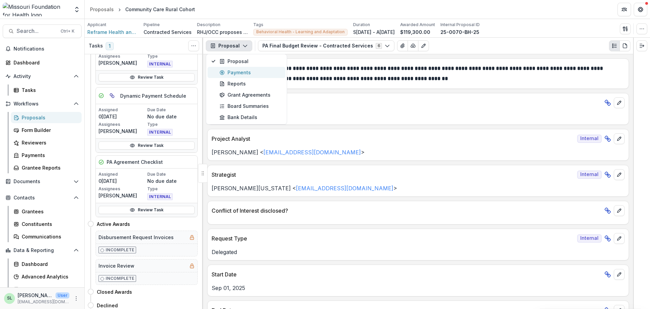
click at [241, 72] on div "Payments" at bounding box center [250, 72] width 62 height 7
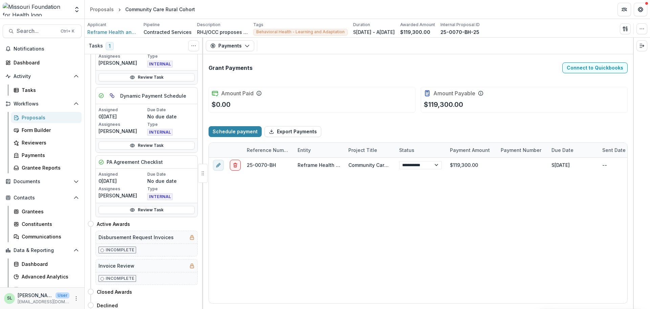
click at [25, 114] on div "Proposals" at bounding box center [49, 117] width 55 height 7
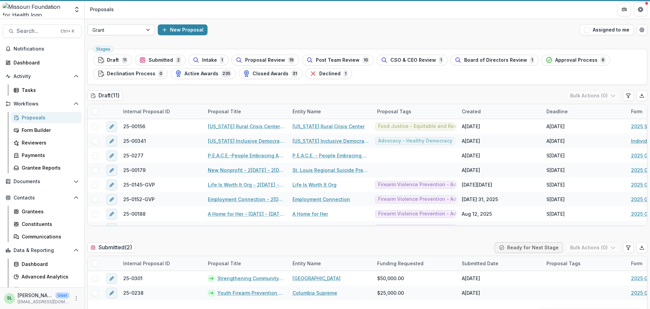
click at [134, 31] on div at bounding box center [114, 30] width 45 height 8
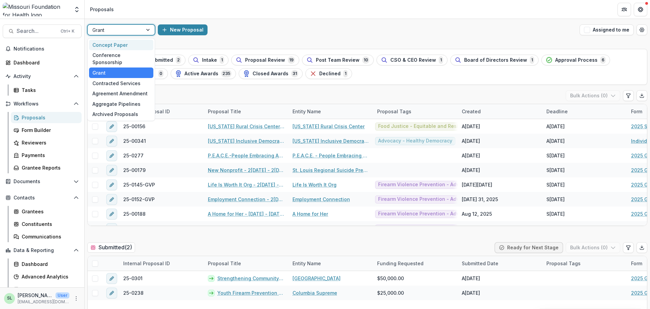
click at [128, 46] on div "Concept Paper" at bounding box center [121, 45] width 64 height 10
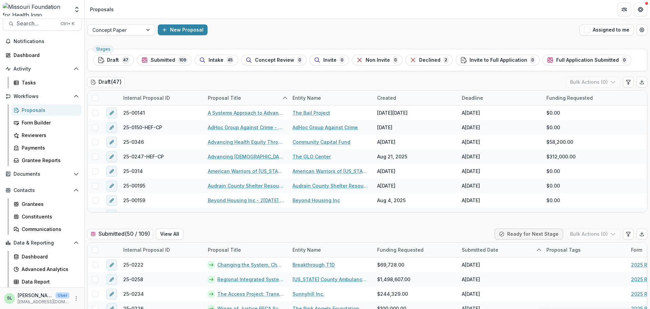
click at [278, 29] on div "New Proposal" at bounding box center [367, 29] width 419 height 11
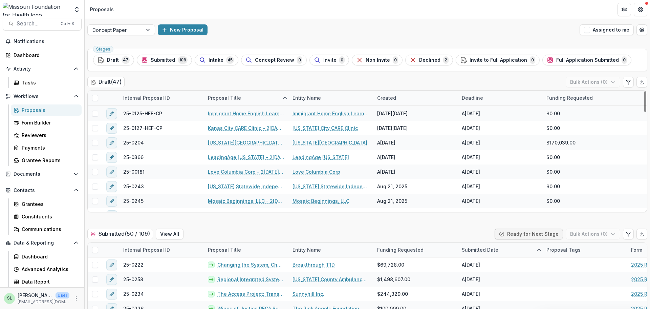
scroll to position [305, 0]
click at [396, 96] on div "Created" at bounding box center [386, 97] width 27 height 7
click at [407, 137] on span "Sort Descending" at bounding box center [406, 139] width 39 height 6
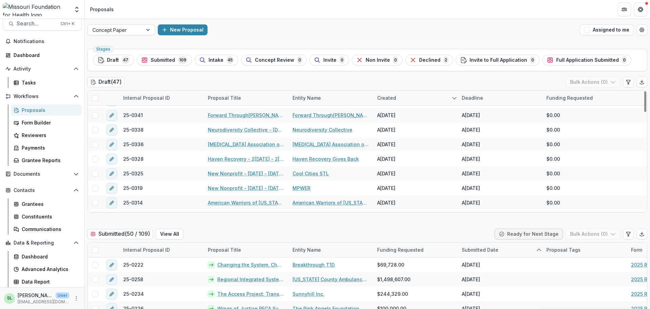
scroll to position [0, 0]
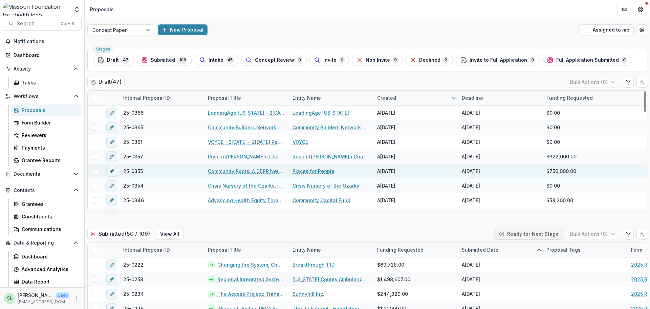
click at [227, 168] on link "Community Roots: A CBPR Network for Mental Health Equity in Greater St. Louis" at bounding box center [246, 170] width 77 height 7
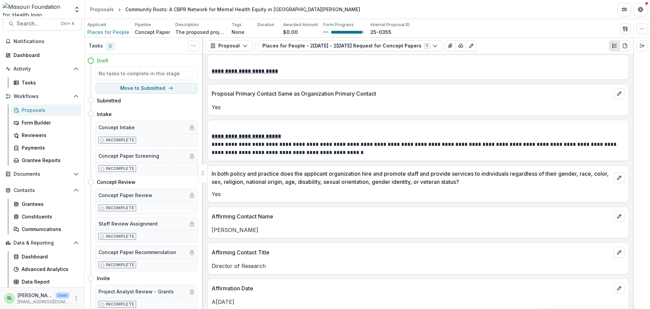
scroll to position [779, 0]
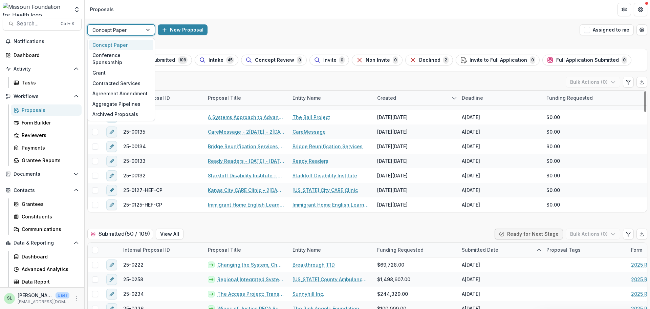
click at [132, 34] on div at bounding box center [114, 30] width 45 height 8
click at [103, 68] on div "Grant" at bounding box center [121, 72] width 64 height 10
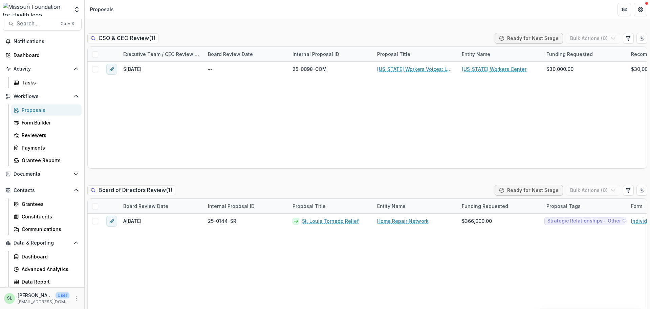
scroll to position [745, 0]
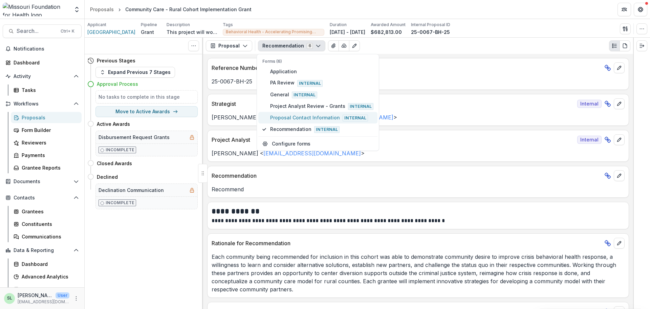
click at [284, 114] on span "Proposal Contact Information Internal" at bounding box center [321, 117] width 103 height 7
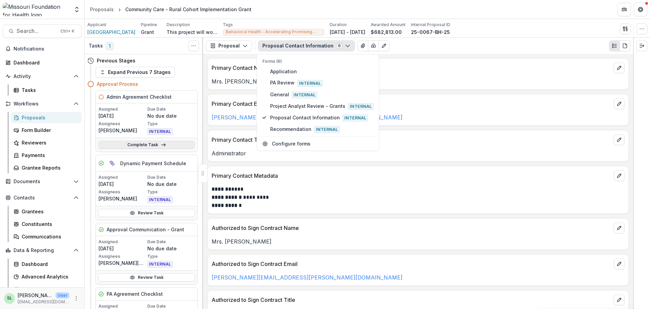
click at [130, 147] on link "Complete Task" at bounding box center [147, 145] width 96 height 8
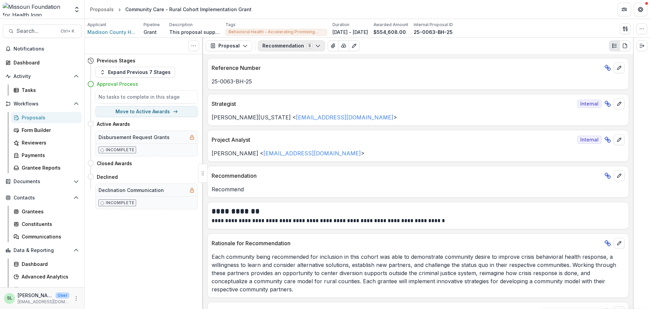
click at [298, 45] on button "Recommendation 5" at bounding box center [291, 45] width 67 height 11
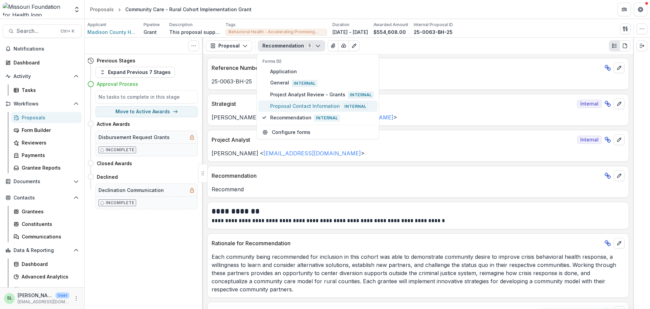
click at [294, 106] on span "Proposal Contact Information Internal" at bounding box center [321, 105] width 103 height 7
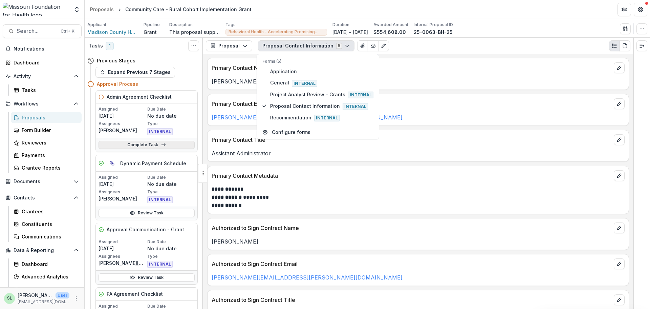
click at [154, 141] on link "Complete Task" at bounding box center [147, 145] width 96 height 8
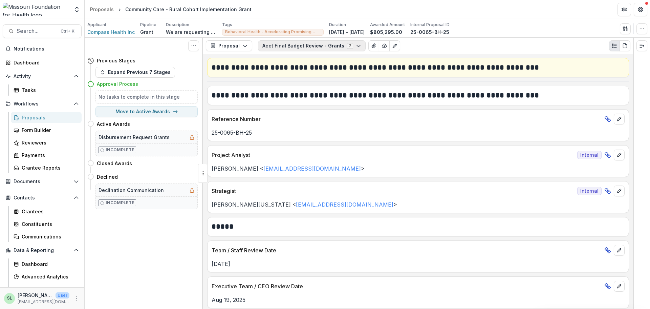
click at [297, 46] on button "Acct Final Budget Review - Grants 7" at bounding box center [312, 45] width 108 height 11
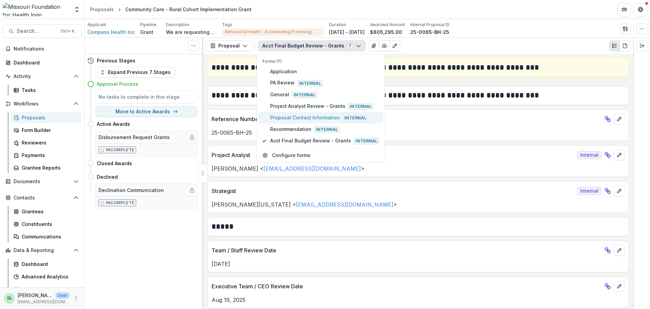
click at [300, 115] on span "Proposal Contact Information Internal" at bounding box center [324, 117] width 109 height 7
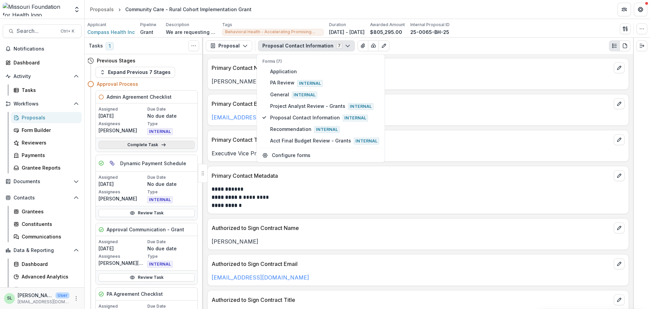
click at [131, 145] on link "Complete Task" at bounding box center [147, 145] width 96 height 8
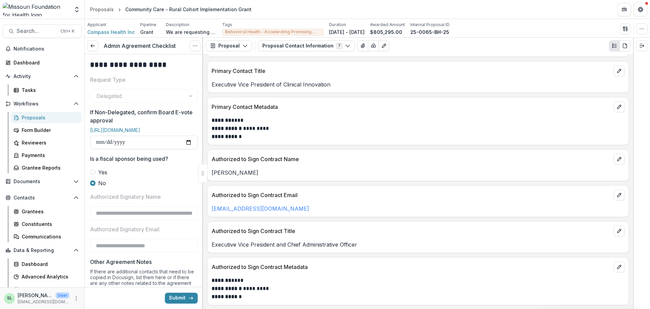
scroll to position [69, 0]
